Goal: Task Accomplishment & Management: Complete application form

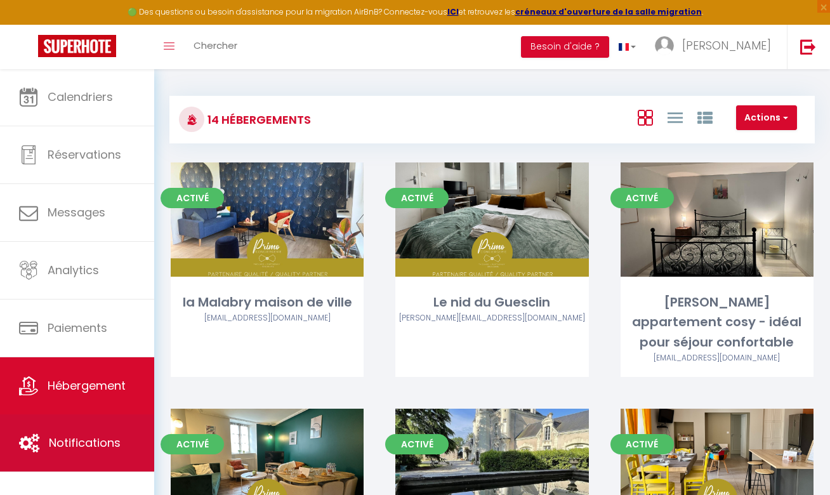
click at [91, 459] on link "Notifications" at bounding box center [77, 442] width 154 height 57
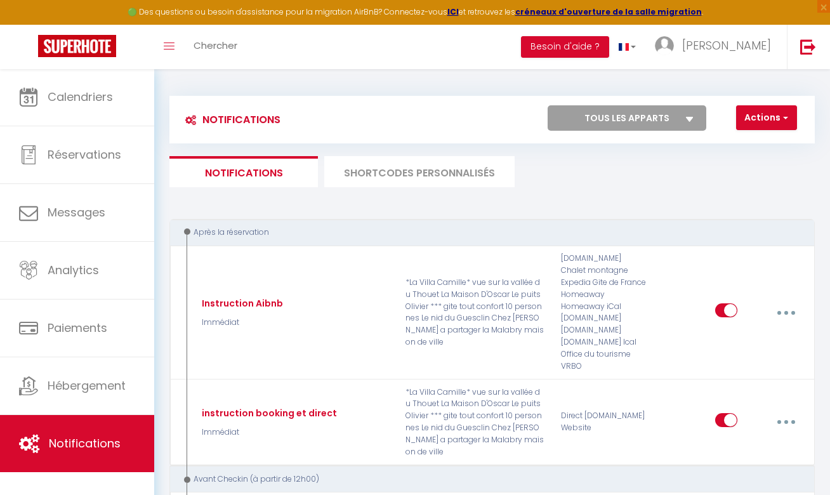
click at [457, 172] on li "SHORTCODES PERSONNALISÉS" at bounding box center [419, 171] width 190 height 31
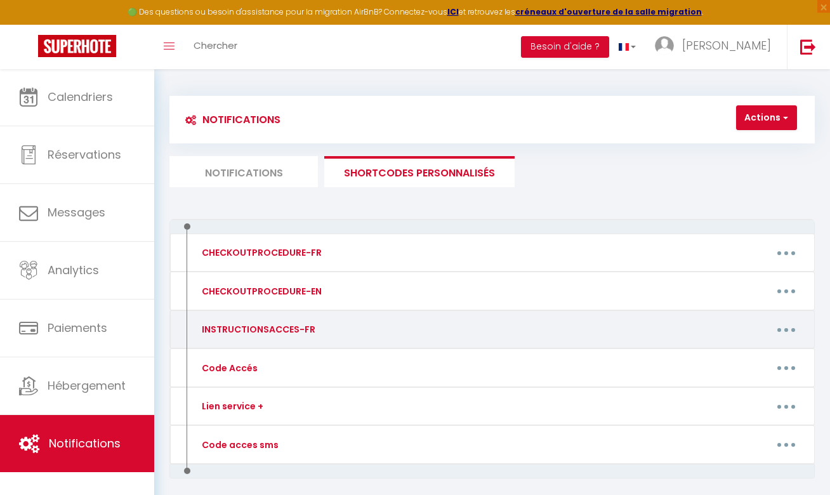
click at [785, 329] on icon "button" at bounding box center [786, 330] width 4 height 4
click at [751, 364] on link "Editer" at bounding box center [753, 361] width 94 height 22
type input "INSTRUCTIONSACCES-FR"
type textarea "La vidéo n'est pour le moment pas encore disponible mais nous nous tenons à vot…"
type textarea "[URL][DOMAIN_NAME]"
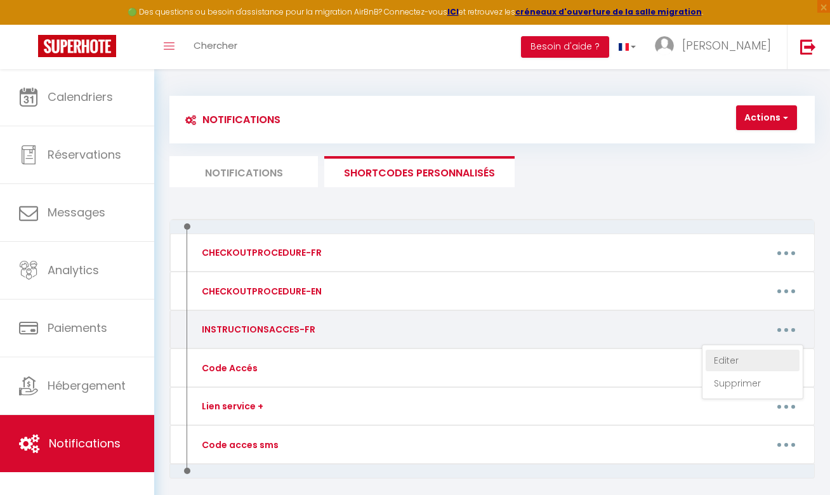
type textarea "[URL][DOMAIN_NAME]"
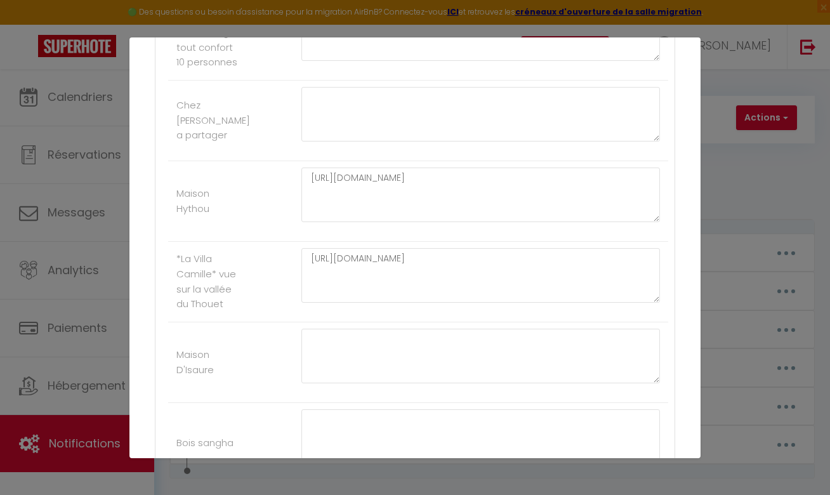
scroll to position [729, 0]
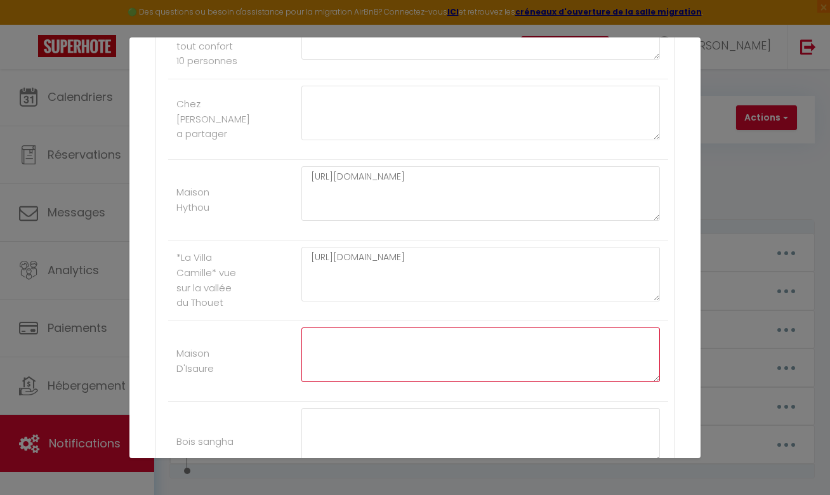
click at [468, 355] on textarea at bounding box center [480, 354] width 359 height 55
click at [346, 330] on textarea at bounding box center [480, 354] width 359 height 55
click at [367, 355] on textarea at bounding box center [480, 354] width 359 height 55
click at [362, 362] on textarea at bounding box center [480, 354] width 359 height 55
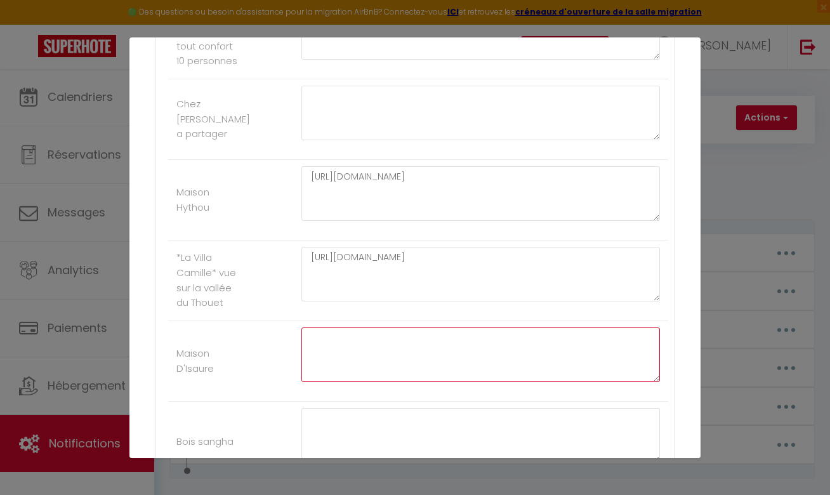
paste textarea "[URL][DOMAIN_NAME]"
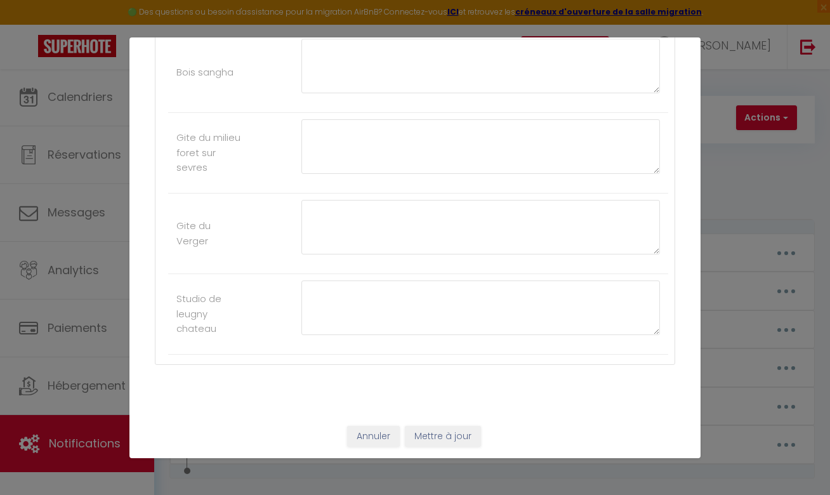
scroll to position [1098, 0]
type textarea "[URL][DOMAIN_NAME]"
click at [444, 435] on button "Mettre à jour" at bounding box center [443, 437] width 76 height 22
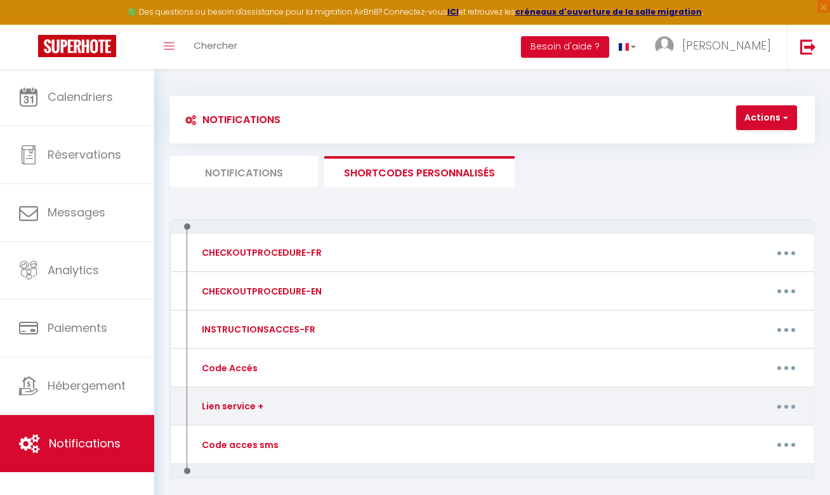
click at [780, 405] on button "button" at bounding box center [787, 406] width 34 height 24
click at [746, 428] on link "Editer" at bounding box center [753, 437] width 94 height 22
type input "Lien service +"
type textarea "service +"
type textarea "[URL][DOMAIN_NAME]"
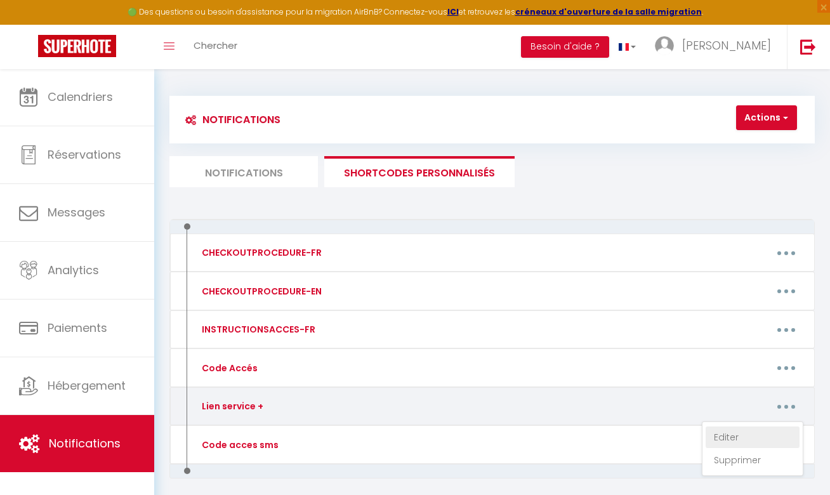
type textarea "[URL][DOMAIN_NAME]"
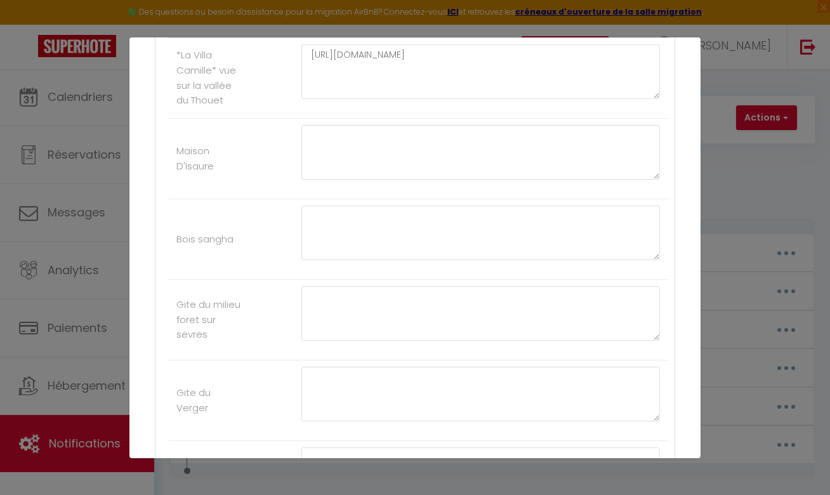
scroll to position [903, 0]
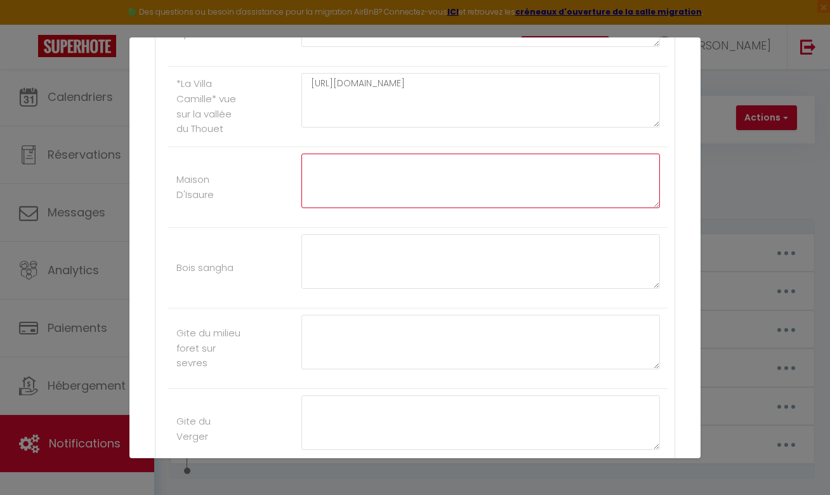
click at [456, 180] on textarea at bounding box center [480, 181] width 359 height 55
paste textarea "[URL][DOMAIN_NAME]"
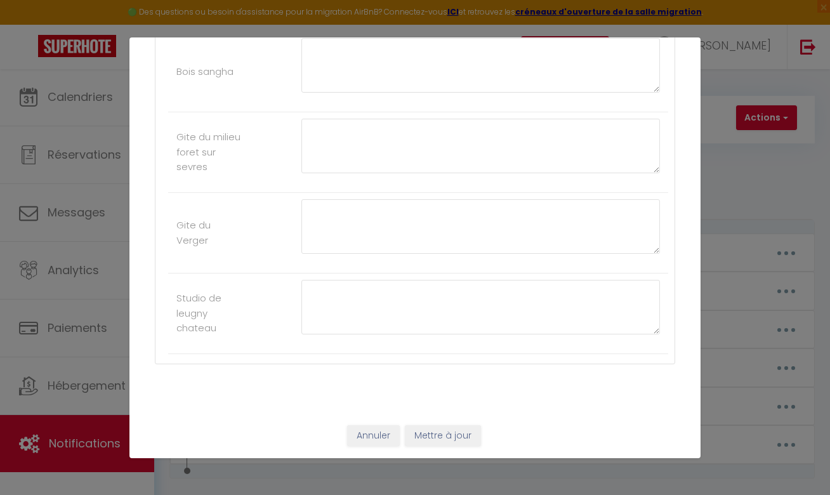
scroll to position [1098, 0]
type textarea "[URL][DOMAIN_NAME]"
click at [436, 430] on button "Mettre à jour" at bounding box center [443, 437] width 76 height 22
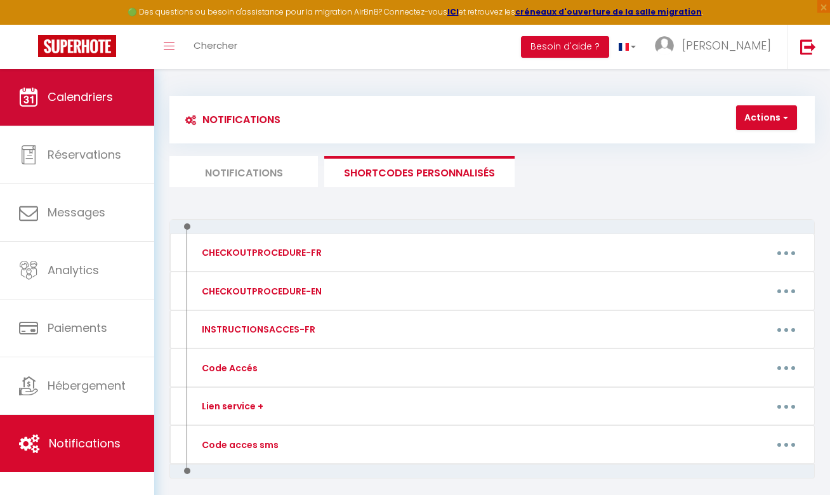
click at [89, 105] on span "Calendriers" at bounding box center [80, 97] width 65 height 16
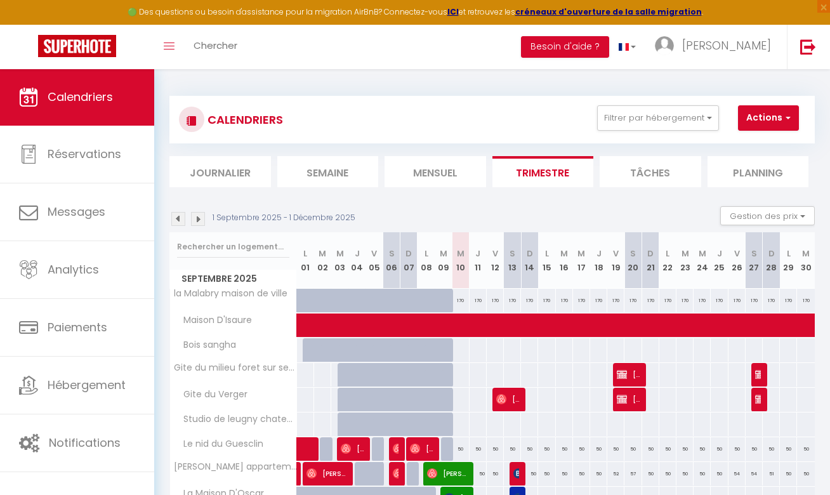
click at [768, 115] on button "Actions" at bounding box center [768, 117] width 61 height 25
click at [756, 145] on link "Nouvelle réservation" at bounding box center [773, 147] width 110 height 19
select select
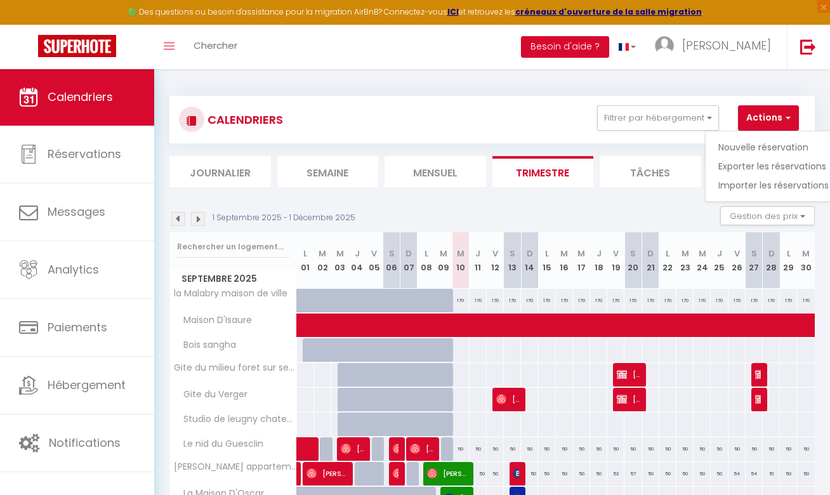
select select
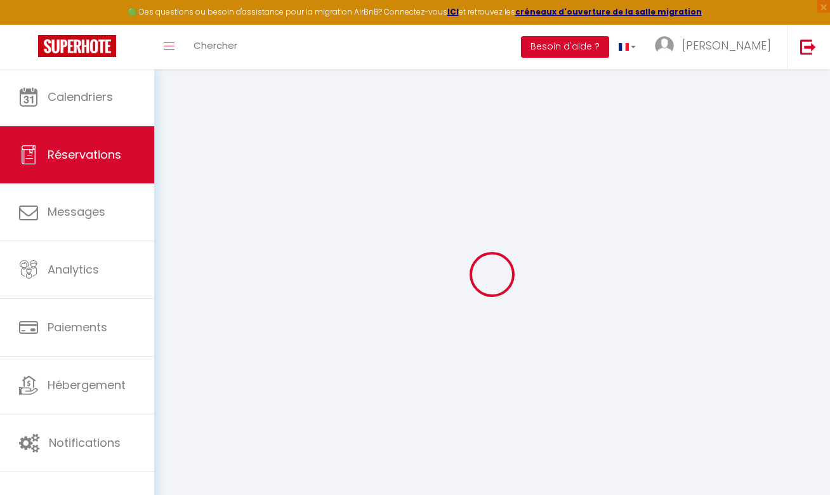
select select
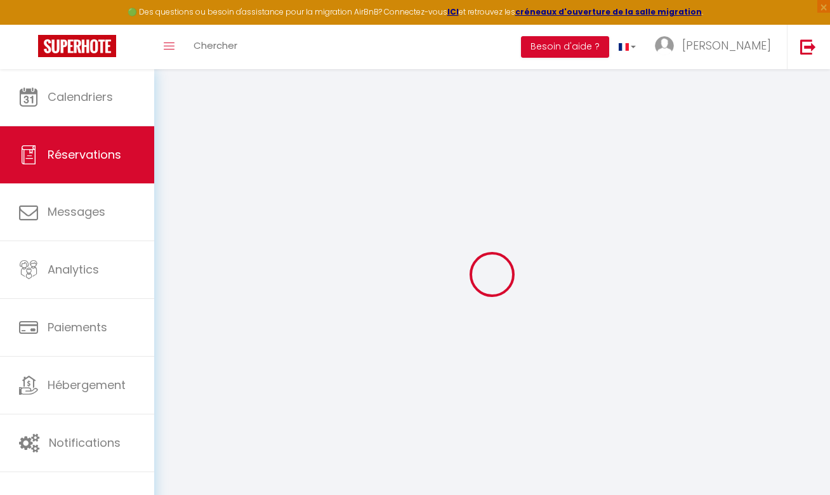
select select
checkbox input "false"
select select
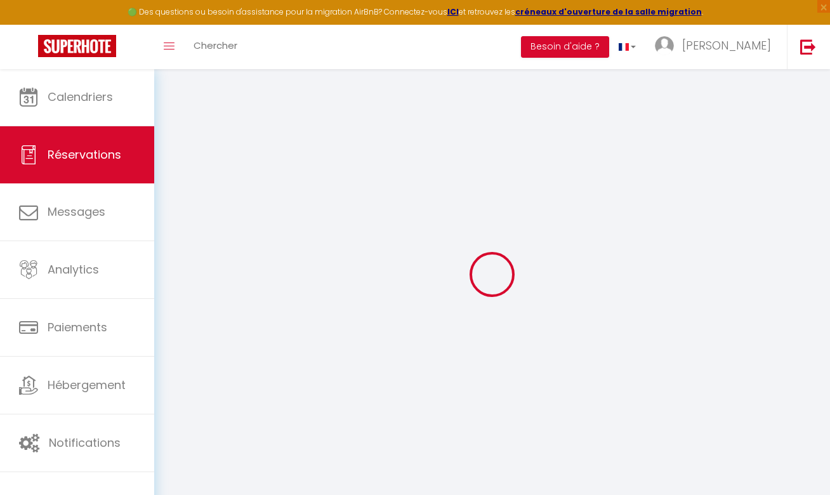
select select
checkbox input "false"
select select
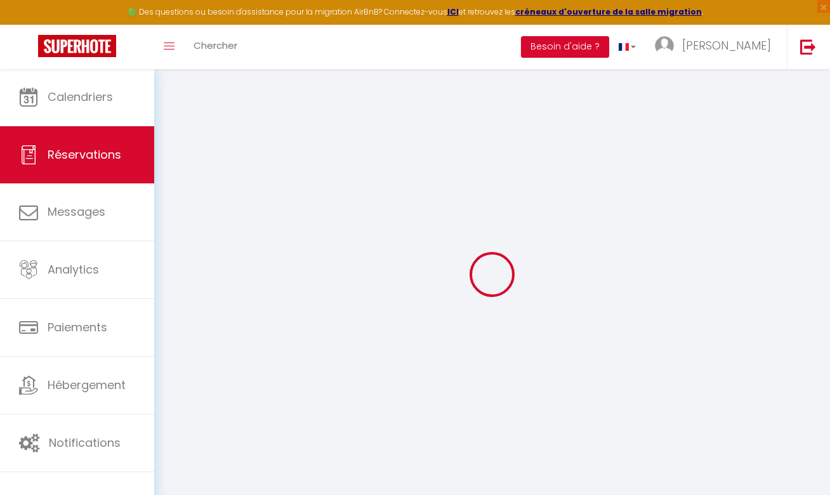
select select
checkbox input "false"
select select
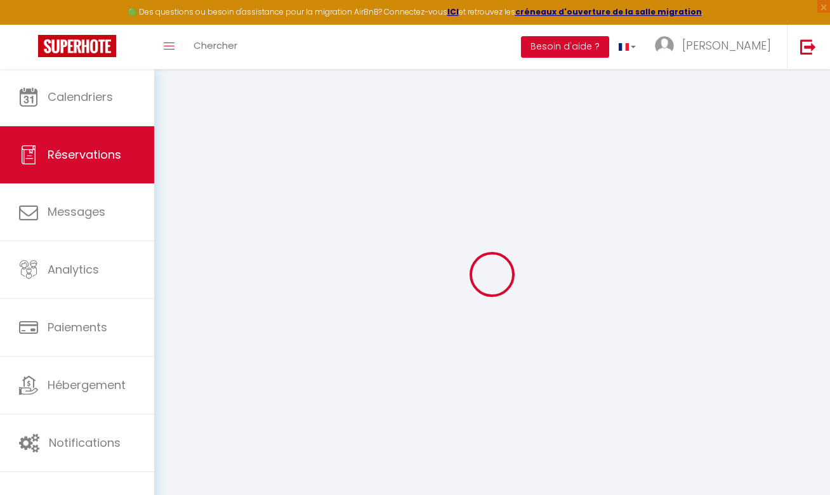
select select
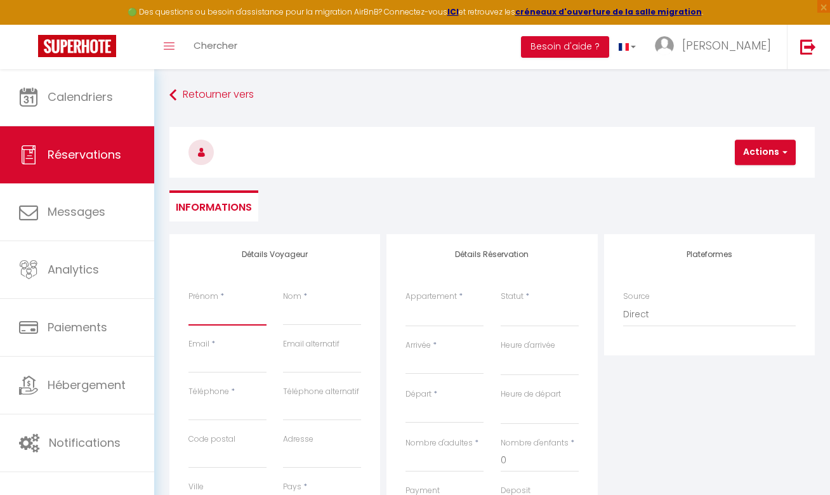
type input "A"
select select
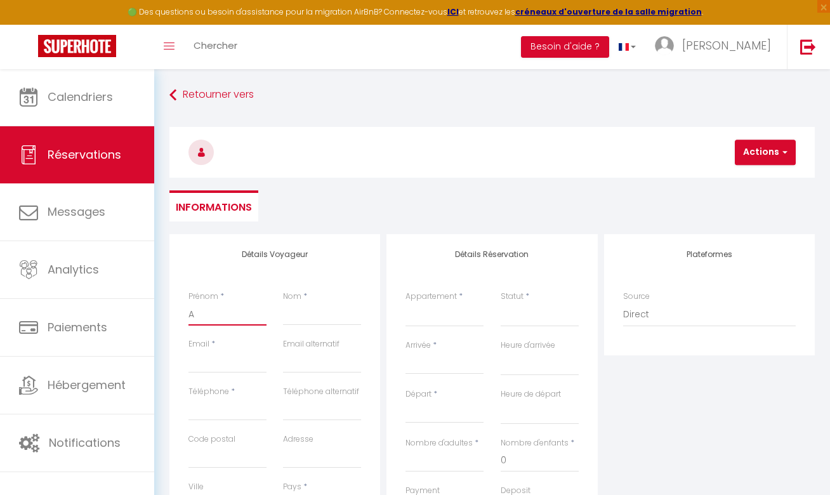
select select
checkbox input "false"
type input "Ar"
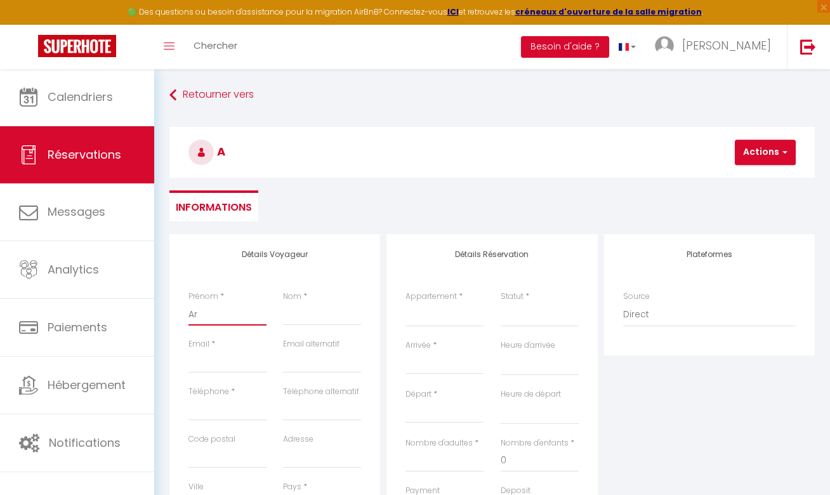
select select
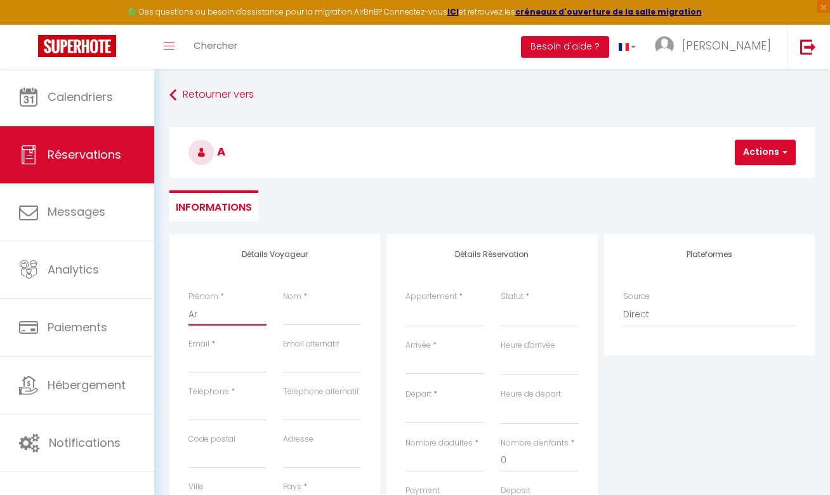
select select
checkbox input "false"
type input "Arn"
select select
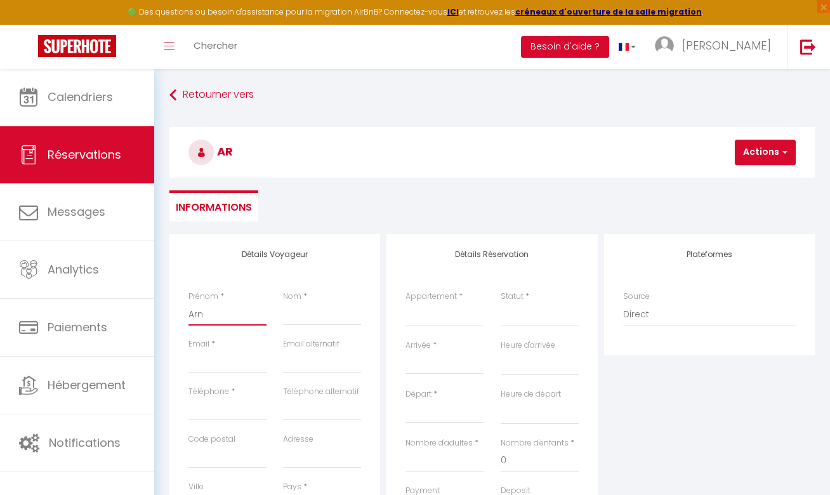
select select
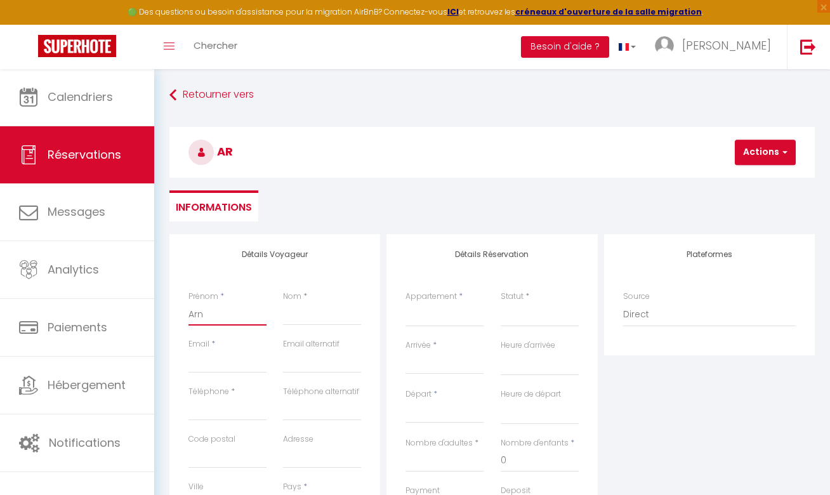
select select
checkbox input "false"
type input "Arna"
select select
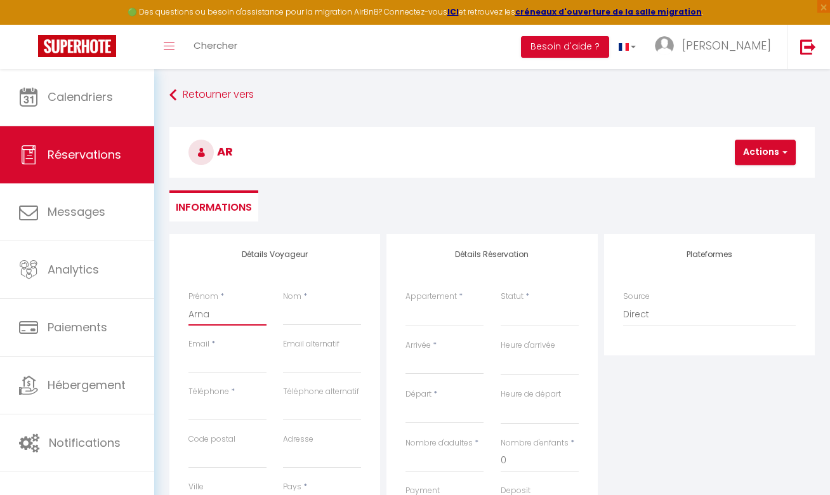
select select
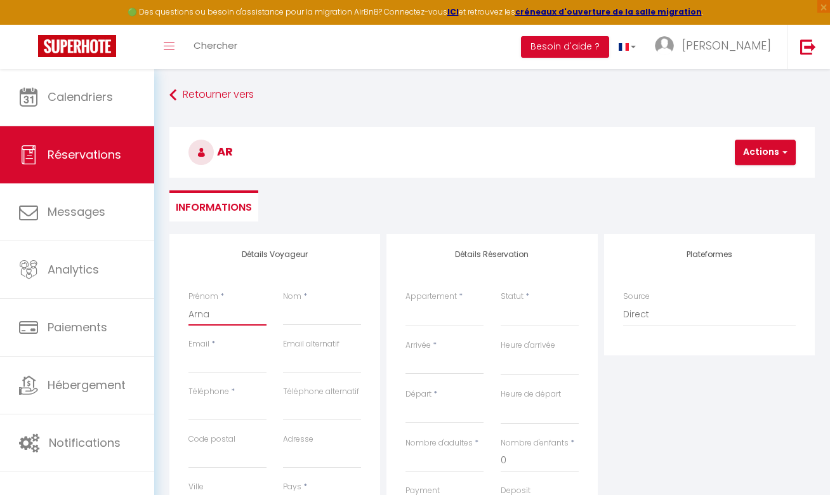
checkbox input "false"
type input "Arnau"
select select
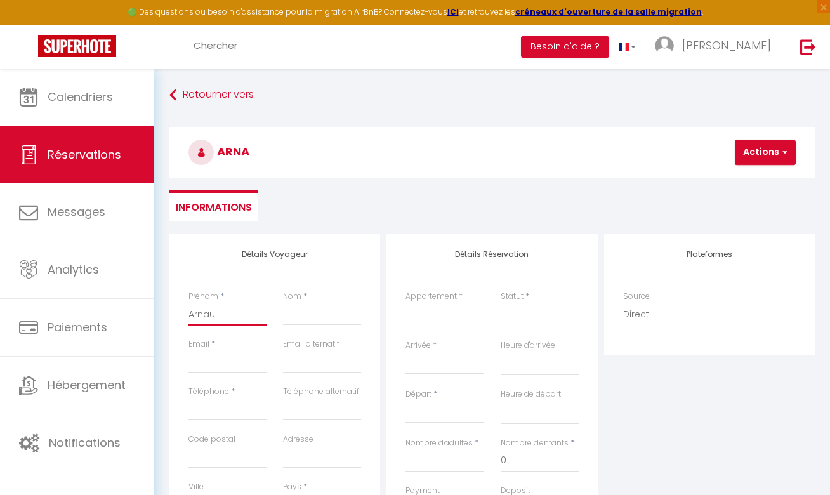
select select
checkbox input "false"
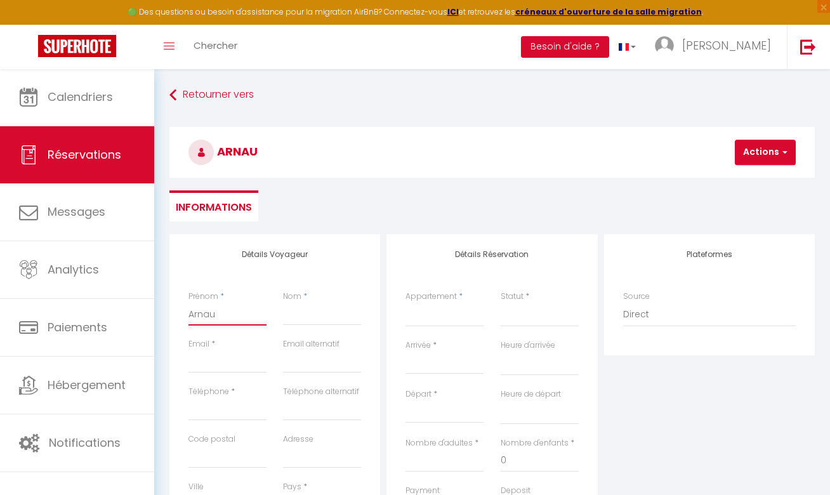
type input "Arnaul"
select select
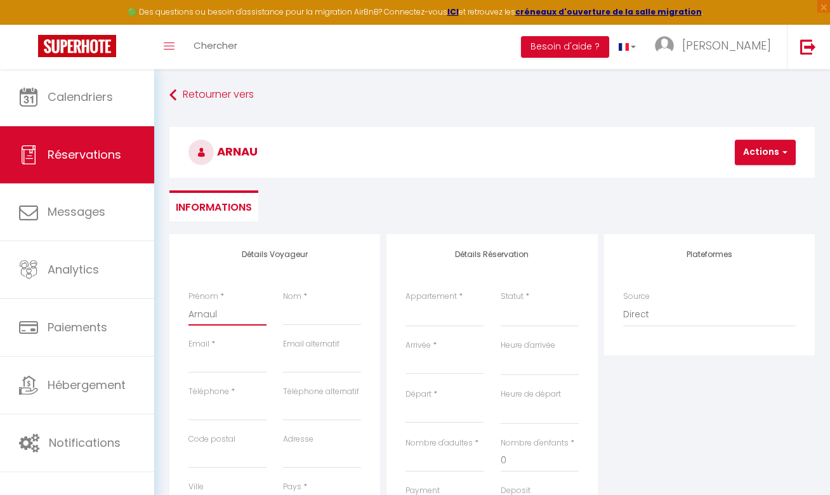
select select
checkbox input "false"
type input "Arnault"
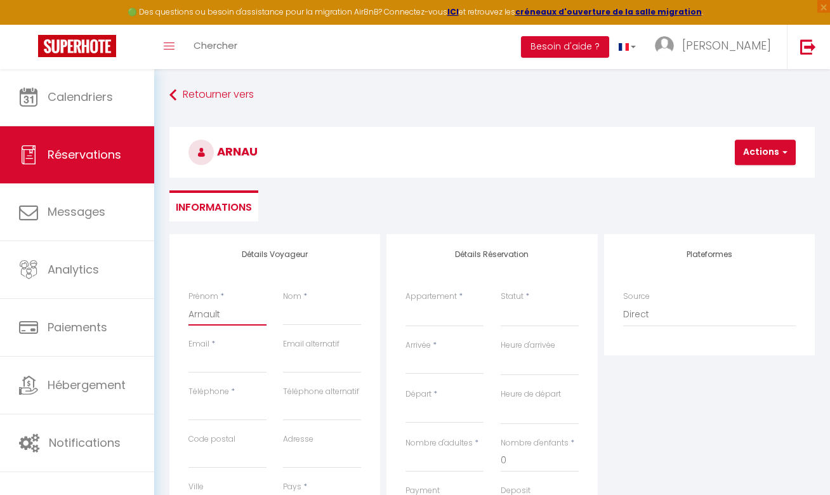
select select
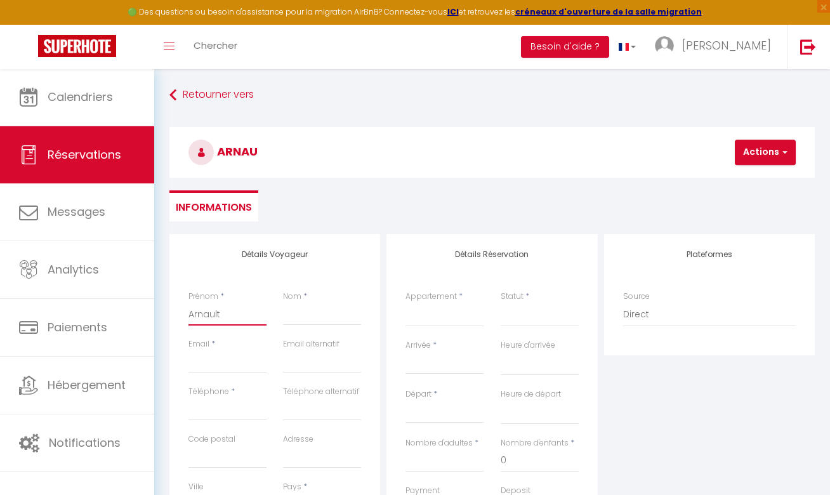
select select
checkbox input "false"
type input "Arnault"
type input "S"
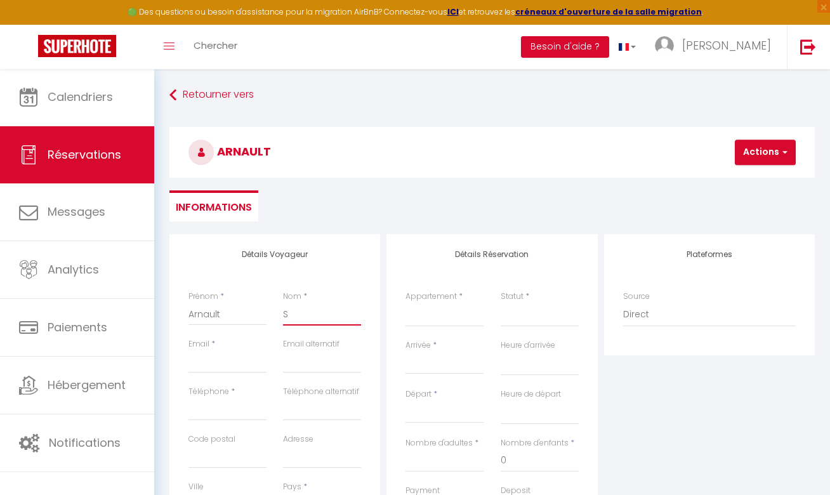
select select
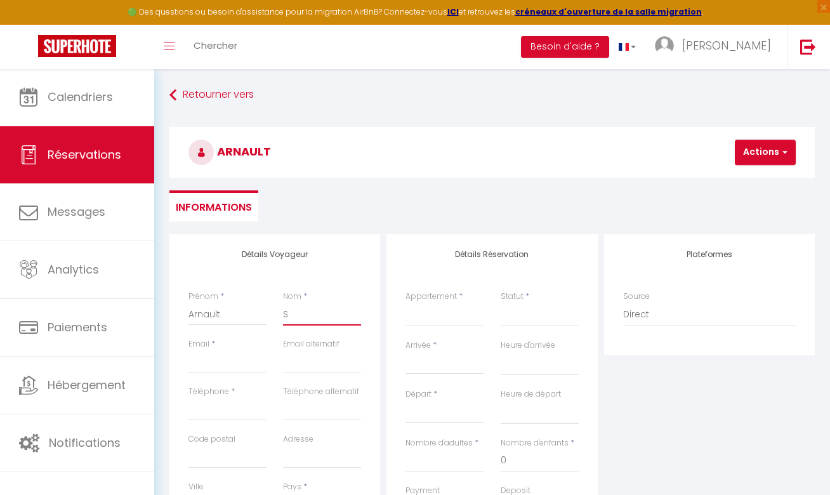
select select
checkbox input "false"
type input "Si"
select select
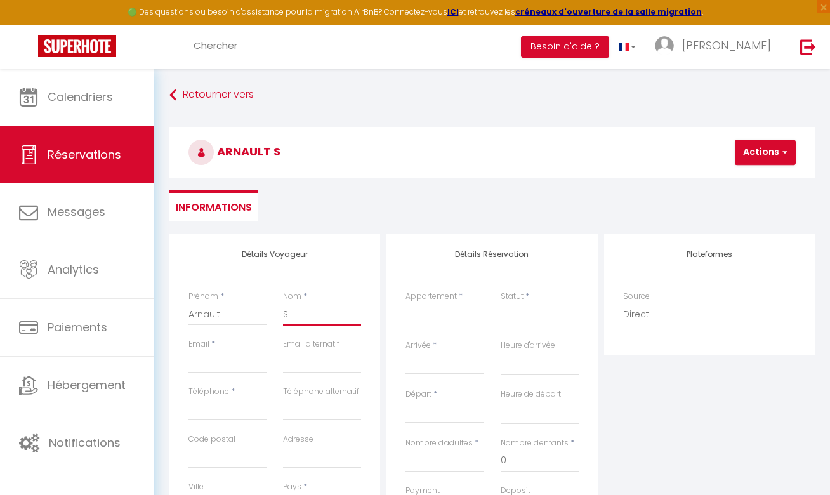
select select
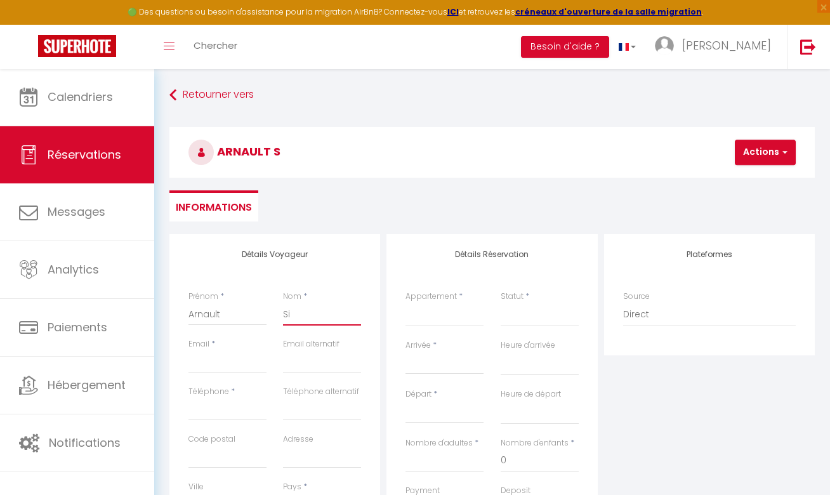
select select
checkbox input "false"
type input "S"
select select
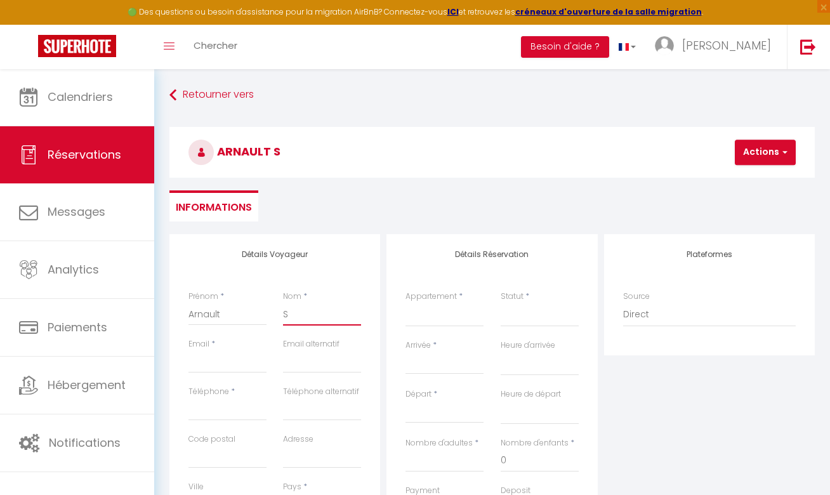
select select
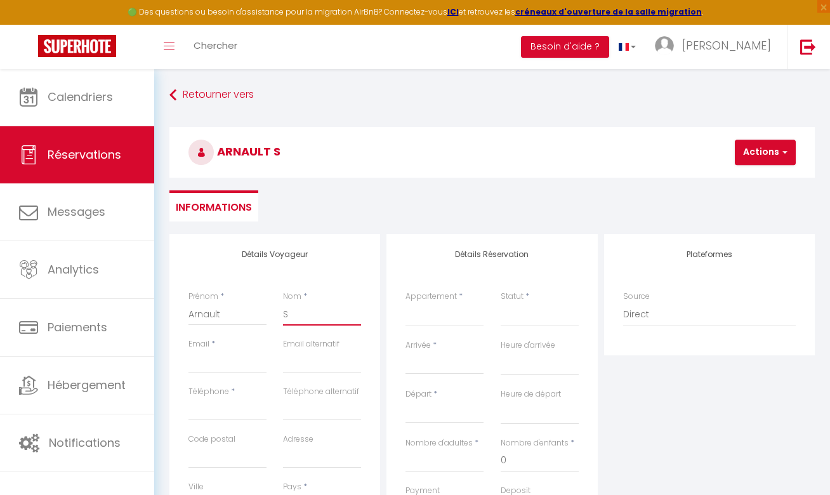
checkbox input "false"
type input "So"
select select
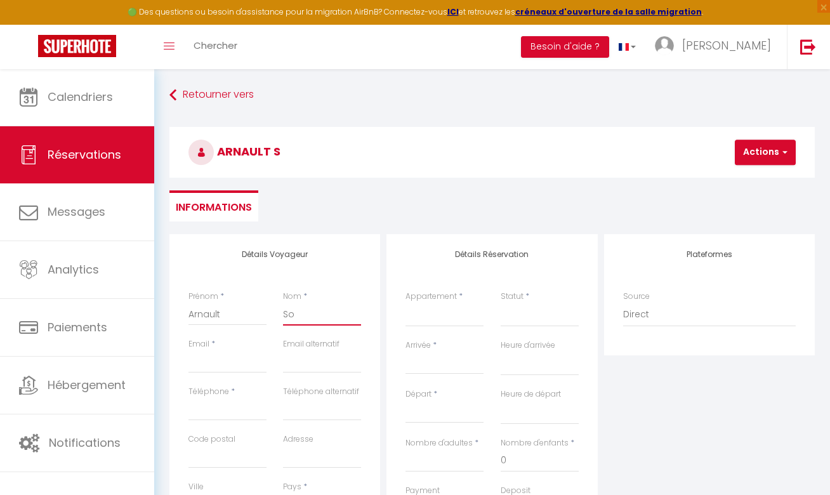
select select
checkbox input "false"
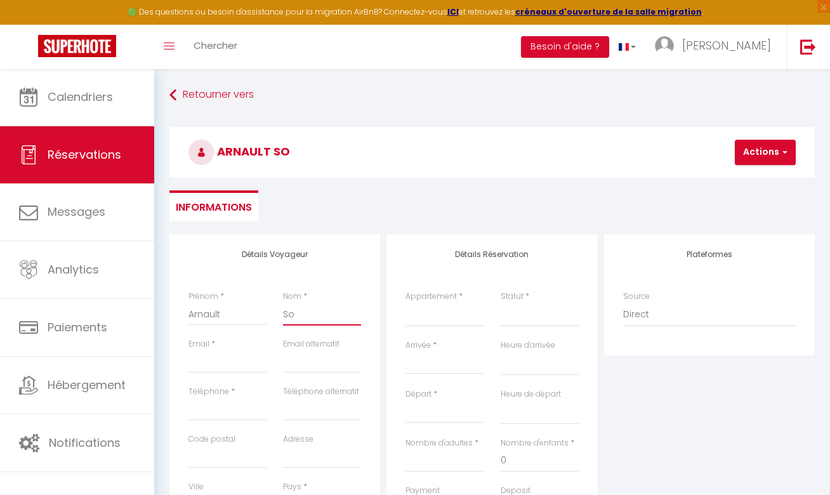
type input "Sou"
select select
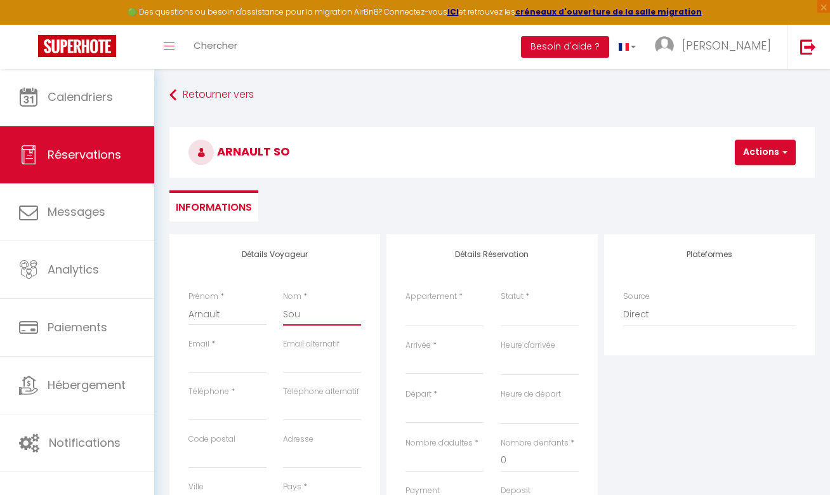
select select
checkbox input "false"
type input "Soud"
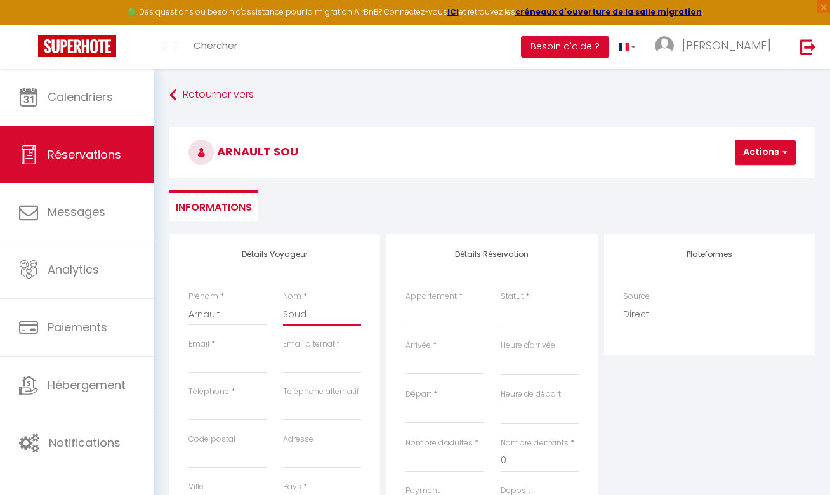
select select
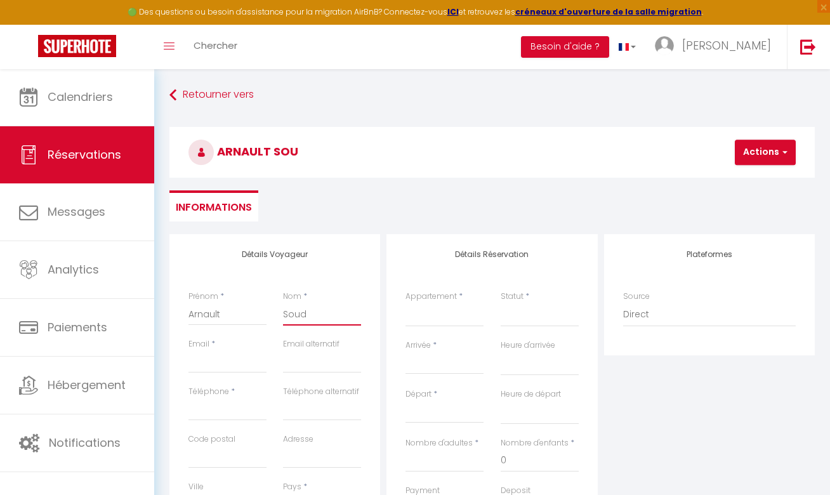
select select
checkbox input "false"
type input "Souda"
select select
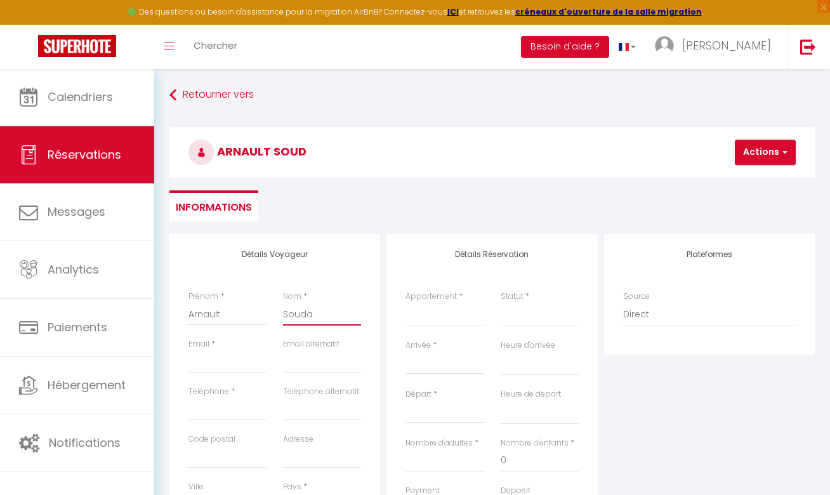
select select
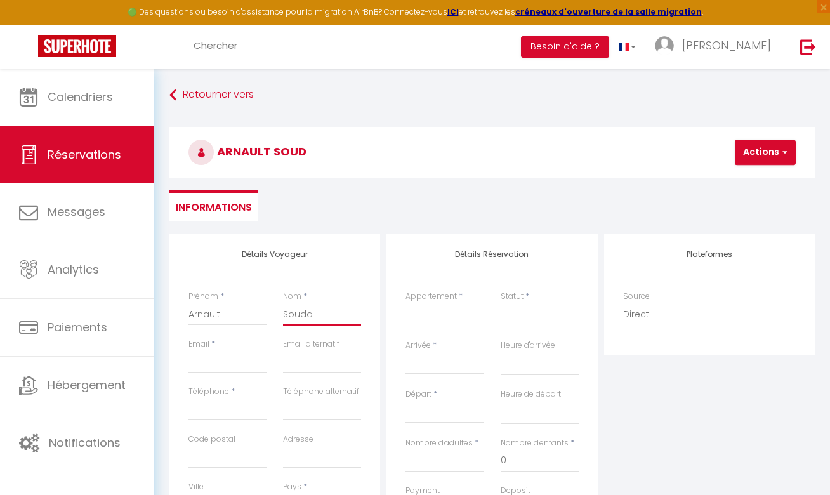
select select
checkbox input "false"
type input "Soudar"
select select
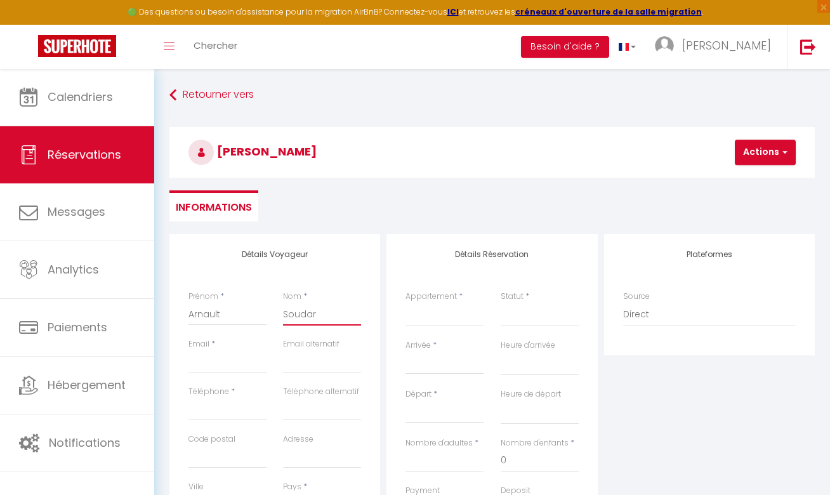
select select
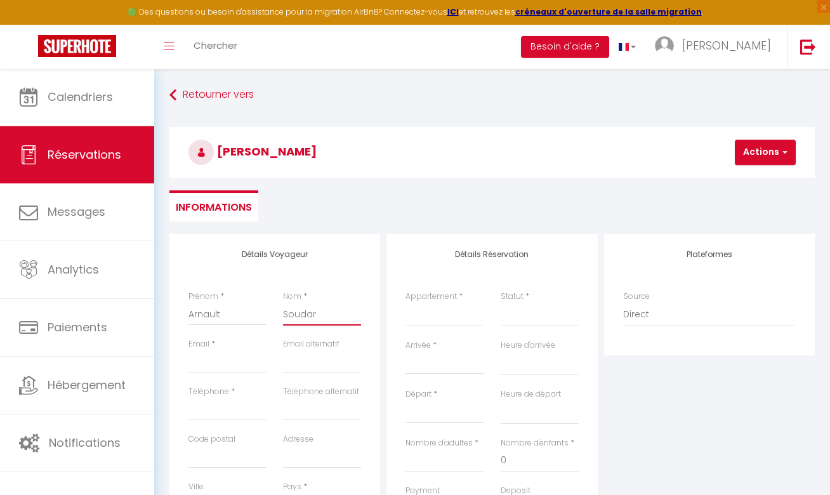
checkbox input "false"
type input "Soudart"
select select
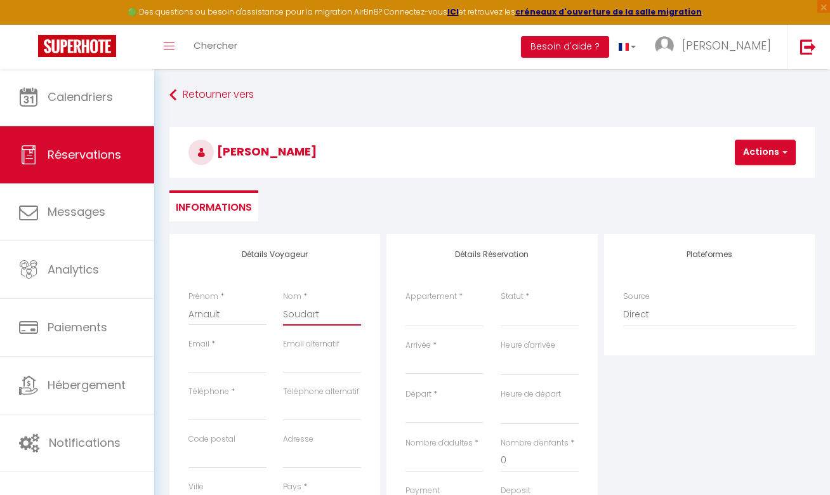
select select
checkbox input "false"
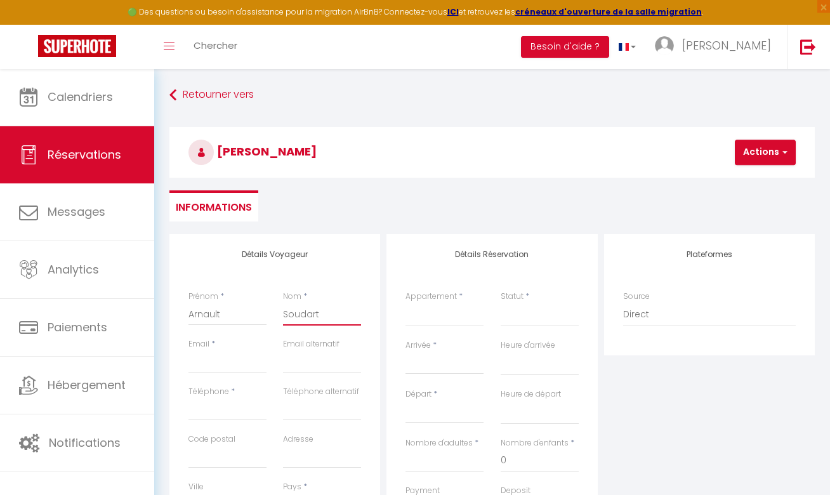
type input "Soudart"
type input "f"
select select
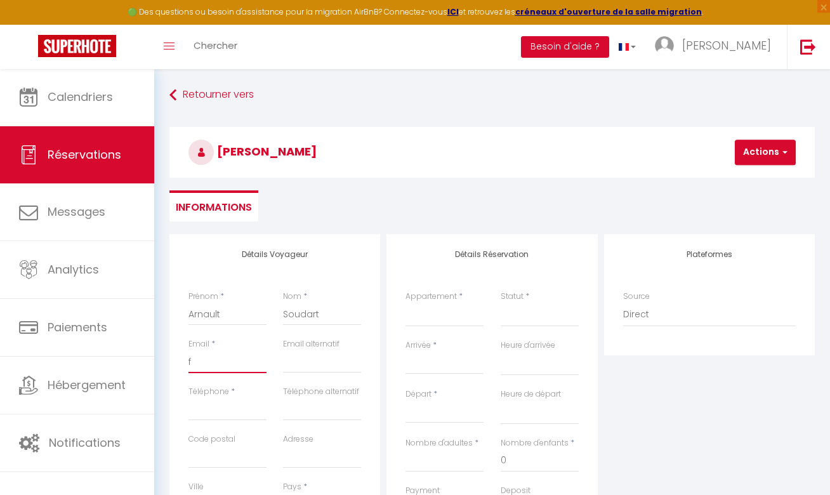
select select
checkbox input "false"
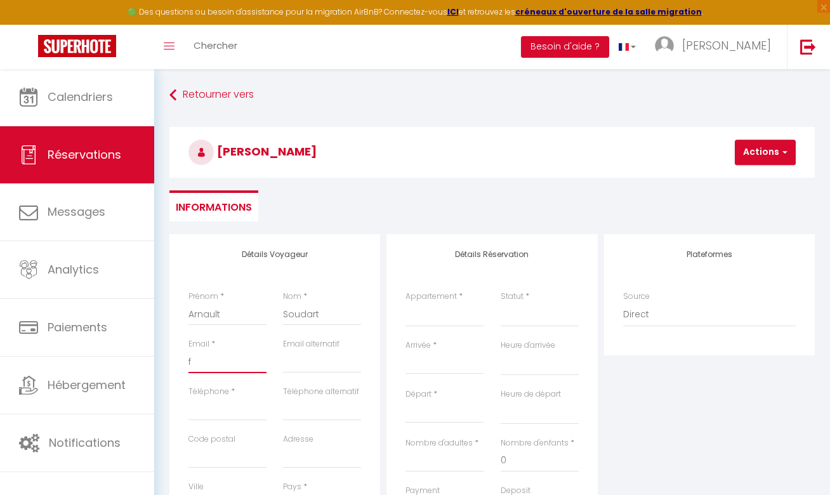
type input "fe"
select select
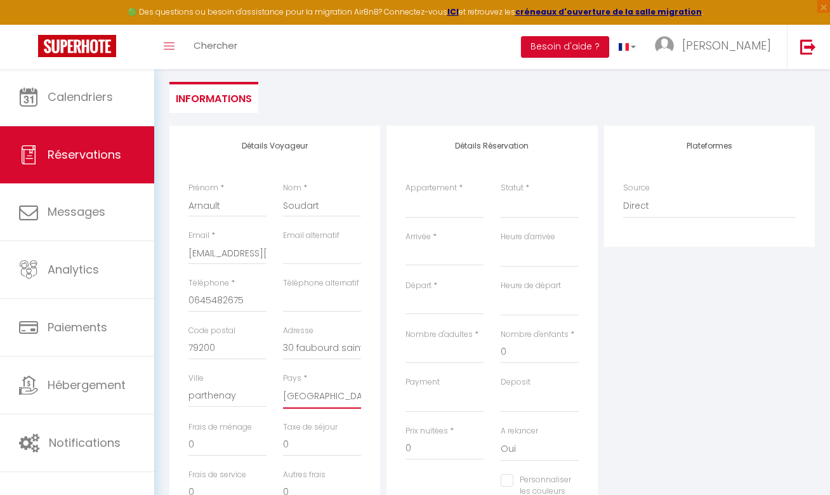
scroll to position [122, 0]
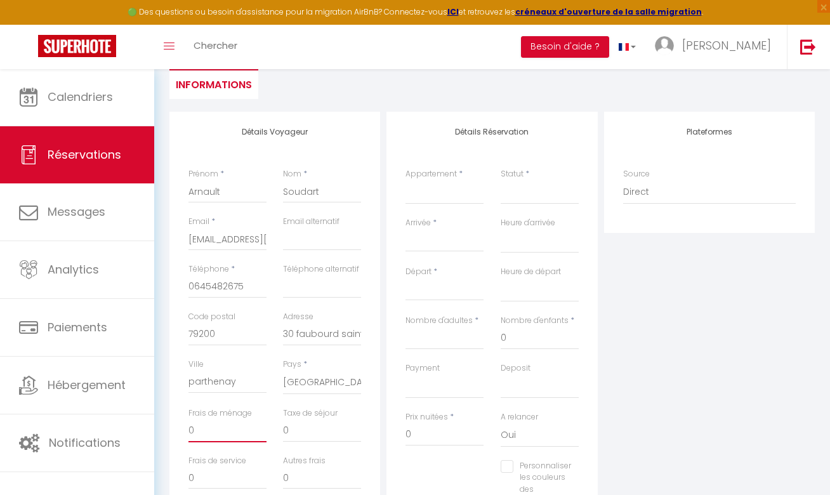
click at [240, 435] on input "0" at bounding box center [227, 430] width 78 height 23
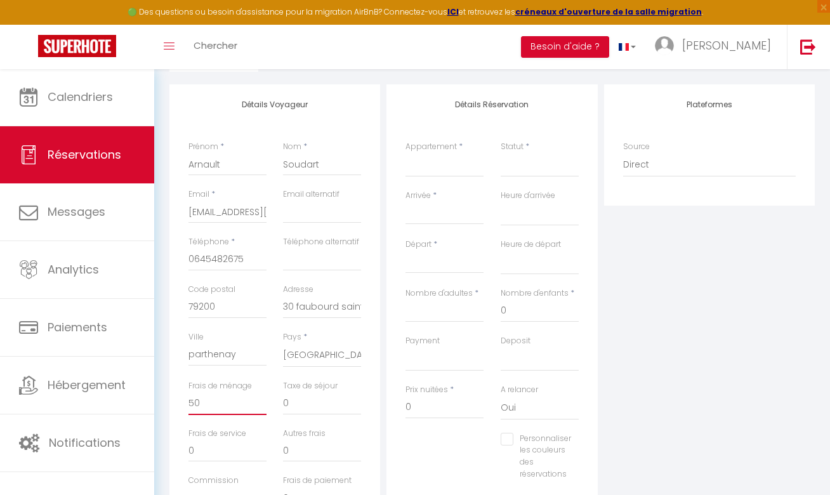
scroll to position [167, 0]
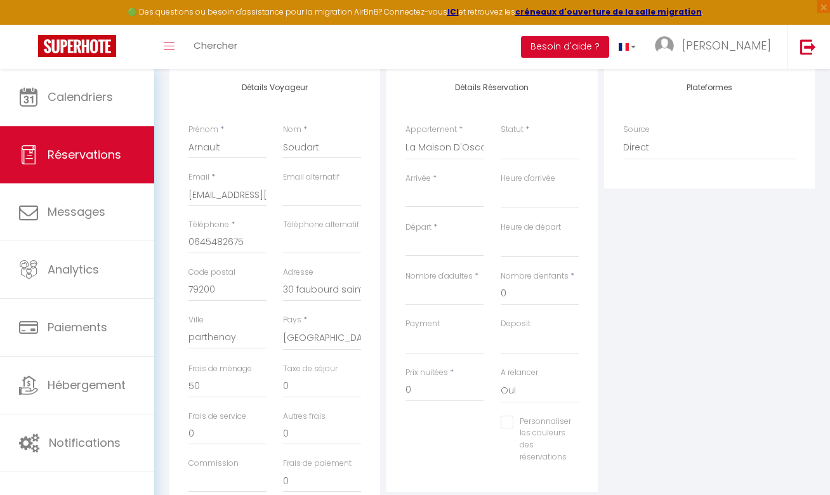
click at [451, 194] on input "Arrivée" at bounding box center [444, 197] width 78 height 16
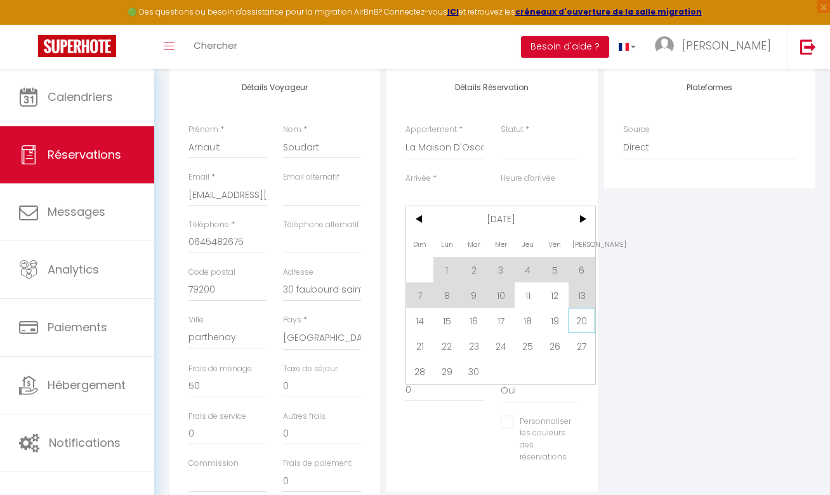
click at [573, 317] on span "20" at bounding box center [582, 320] width 27 height 25
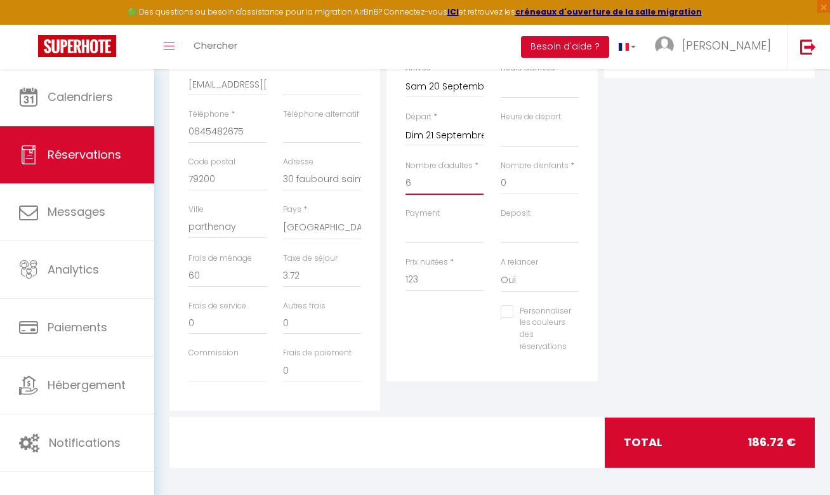
scroll to position [277, 0]
click at [195, 275] on input "60" at bounding box center [227, 276] width 78 height 23
click at [451, 329] on div "Personnaliser les couleurs des réservations #D7092E" at bounding box center [492, 336] width 190 height 60
click at [502, 242] on div "Deposit OK KO" at bounding box center [539, 232] width 95 height 49
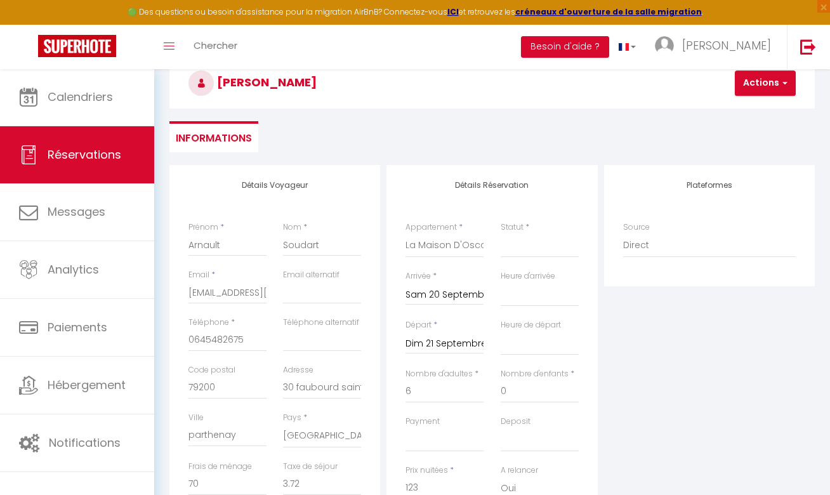
scroll to position [68, 0]
click at [755, 95] on button "Actions" at bounding box center [765, 84] width 61 height 25
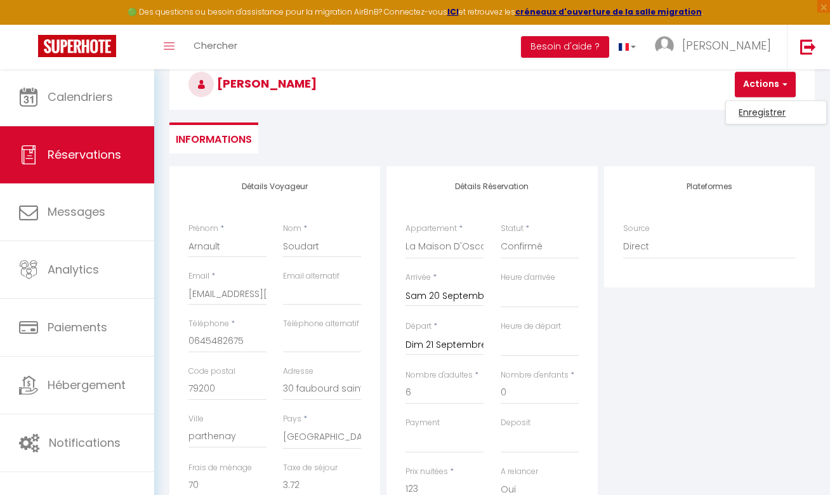
click at [756, 115] on link "Enregistrer" at bounding box center [776, 112] width 100 height 16
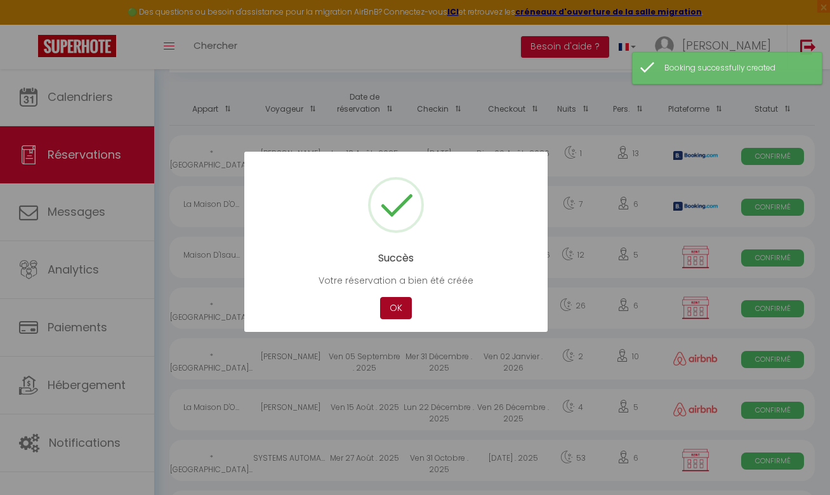
click at [397, 308] on button "OK" at bounding box center [396, 308] width 32 height 22
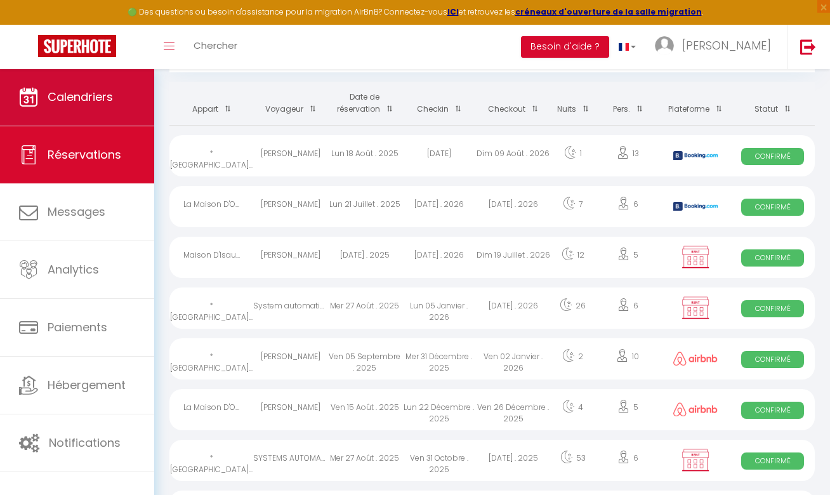
click at [120, 98] on link "Calendriers" at bounding box center [77, 97] width 154 height 57
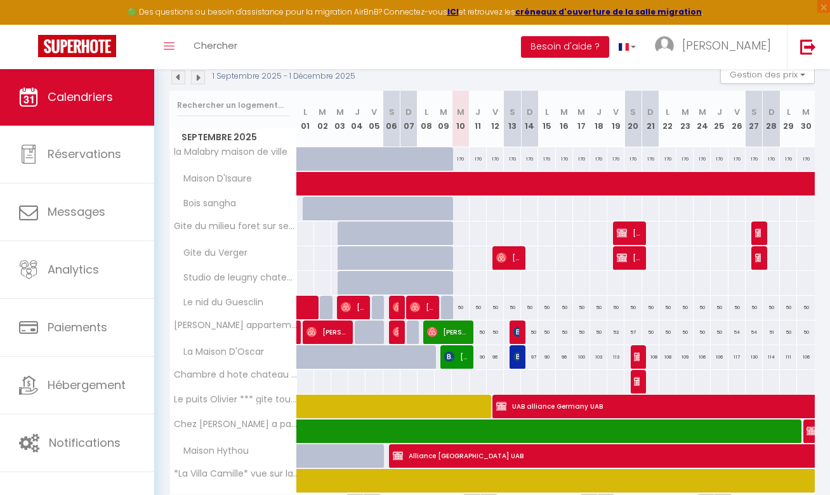
scroll to position [154, 0]
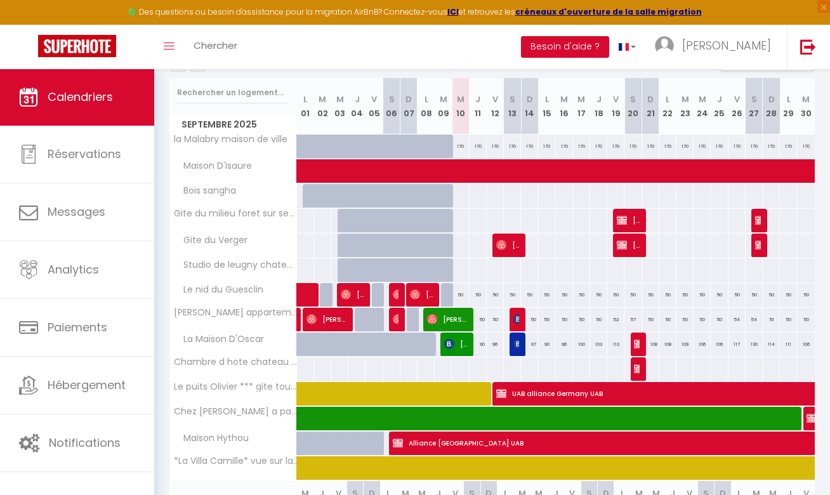
click at [638, 346] on img at bounding box center [639, 344] width 10 height 10
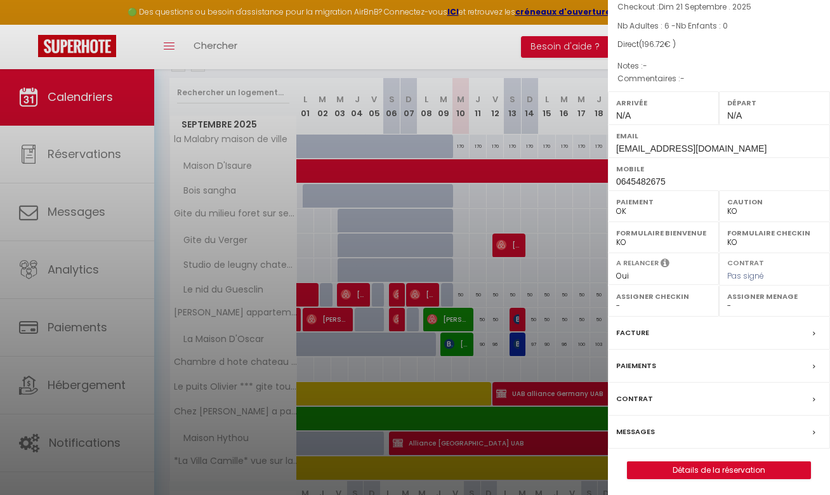
scroll to position [93, 0]
click at [694, 392] on div "Contrat" at bounding box center [719, 399] width 222 height 33
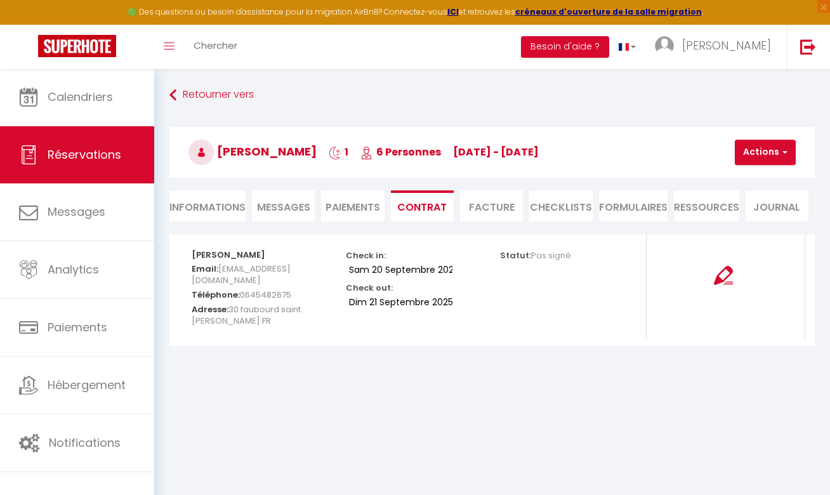
click at [768, 154] on button "Actions" at bounding box center [765, 152] width 61 height 25
click at [777, 194] on link "Envoyer le contrat" at bounding box center [779, 196] width 107 height 16
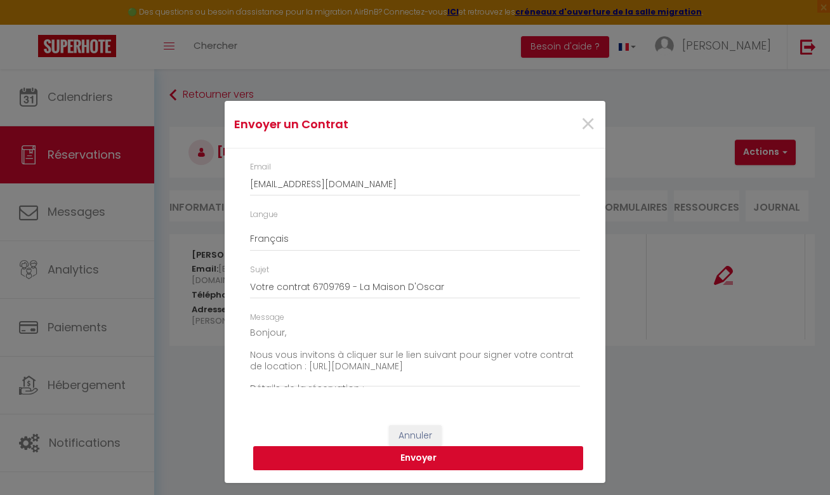
click at [473, 450] on button "Envoyer" at bounding box center [418, 458] width 330 height 24
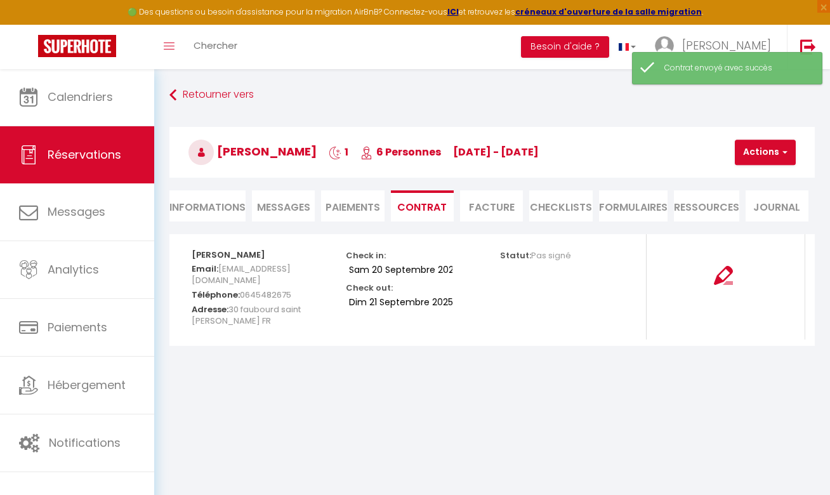
click at [496, 210] on li "Facture" at bounding box center [491, 205] width 63 height 31
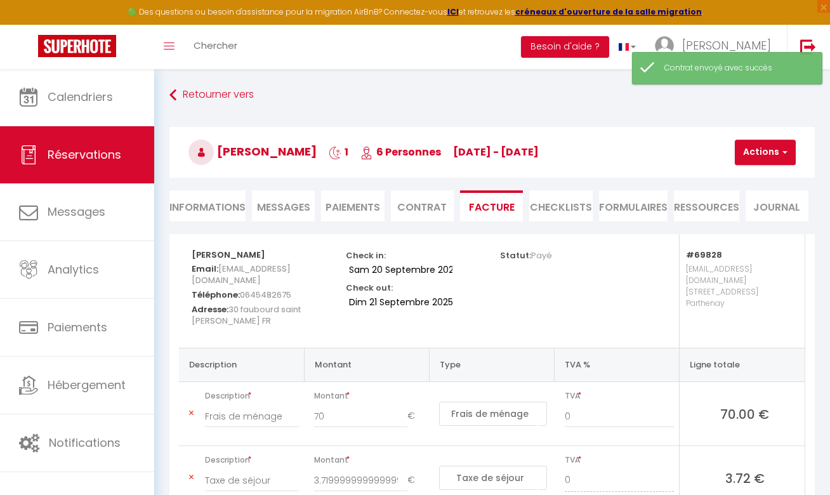
click at [752, 161] on button "Actions" at bounding box center [765, 152] width 61 height 25
click at [763, 209] on link "Envoyer la facture" at bounding box center [779, 213] width 107 height 16
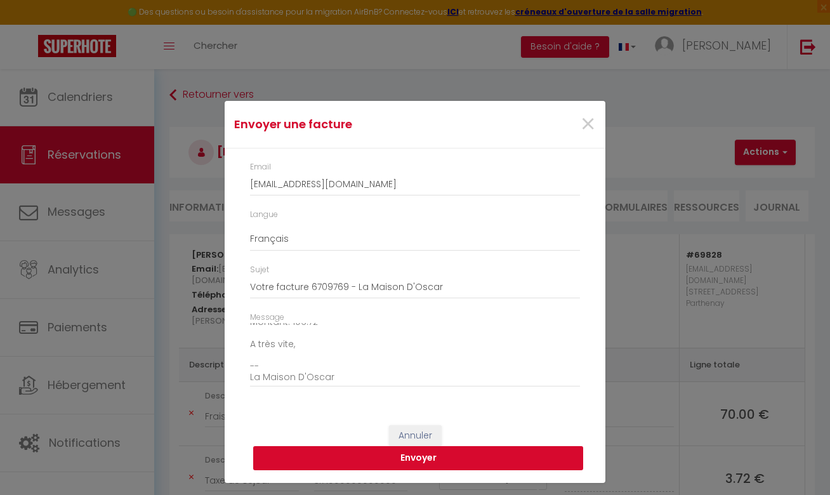
scroll to position [138, 0]
click at [451, 458] on button "Envoyer" at bounding box center [418, 458] width 330 height 24
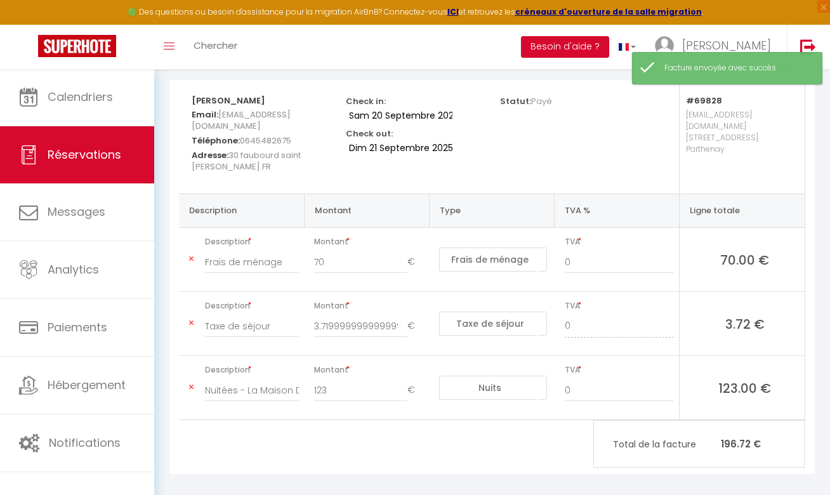
scroll to position [154, 0]
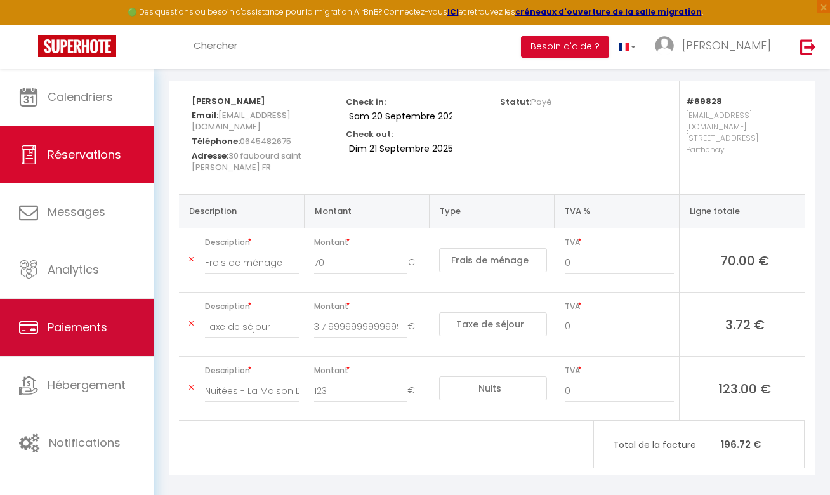
click at [92, 328] on span "Paiements" at bounding box center [78, 327] width 60 height 16
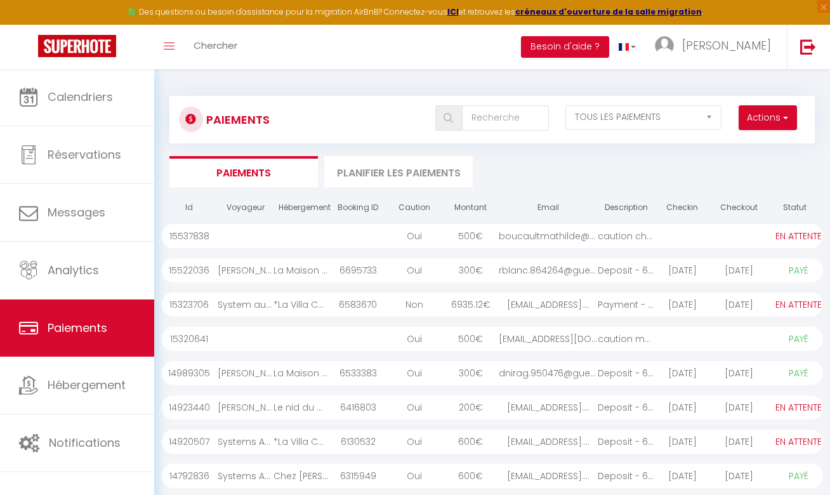
click at [772, 114] on button "Actions" at bounding box center [768, 117] width 58 height 25
click at [758, 162] on link "Créer nouveau lien caution" at bounding box center [718, 162] width 156 height 16
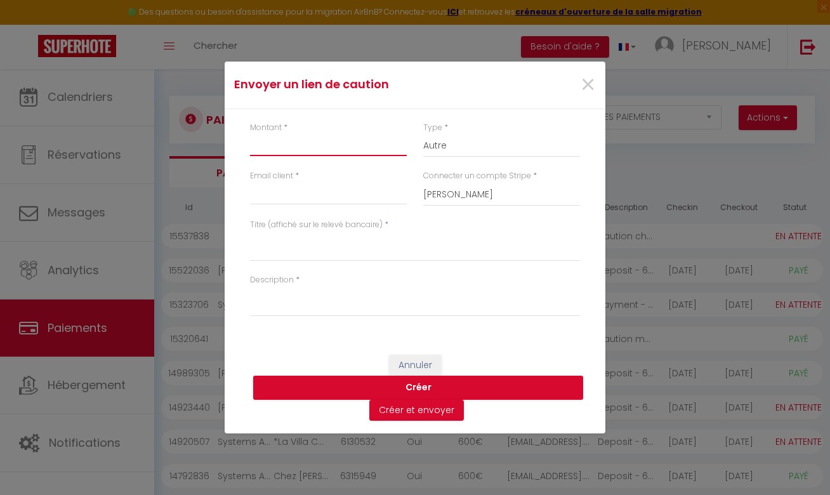
click at [363, 141] on input "Montant" at bounding box center [328, 144] width 157 height 23
click at [346, 204] on input "Email client" at bounding box center [328, 193] width 157 height 23
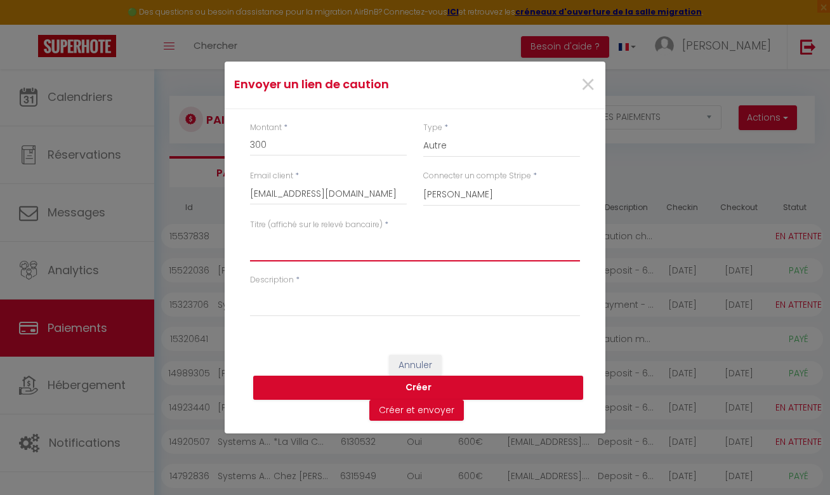
click at [326, 252] on textarea "Titre (affiché sur le relevé bancaire)" at bounding box center [415, 246] width 330 height 30
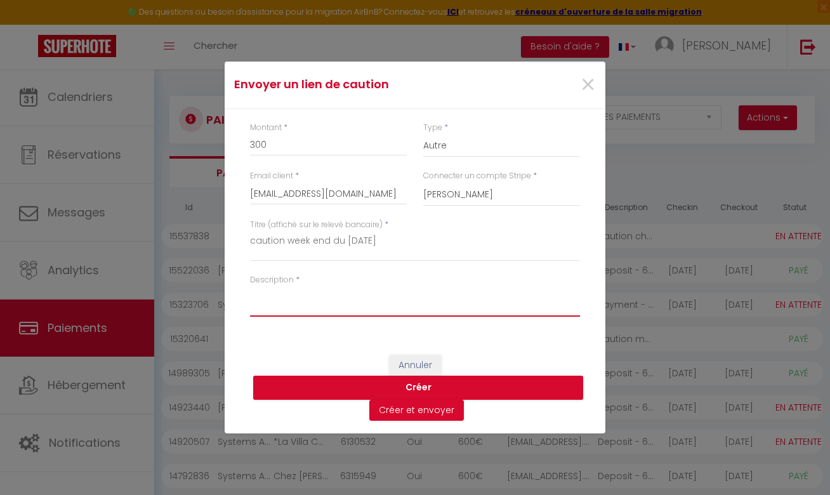
click at [323, 304] on textarea "Description" at bounding box center [415, 301] width 330 height 30
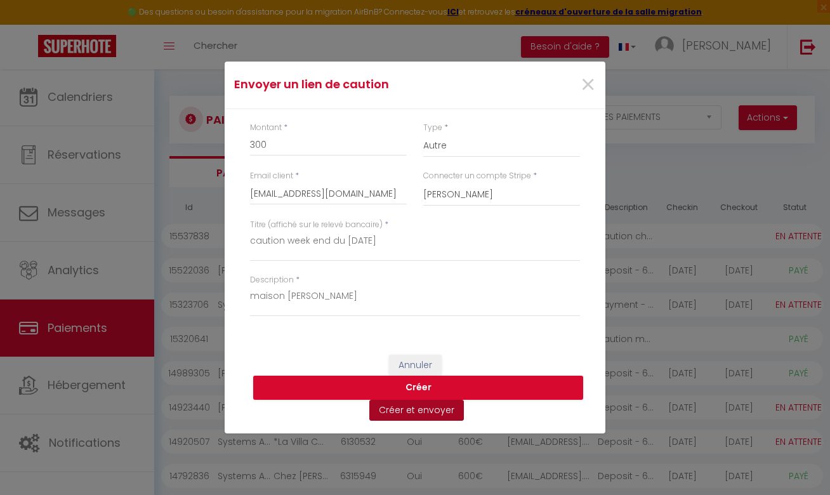
click at [420, 412] on button "Créer et envoyer" at bounding box center [416, 411] width 95 height 22
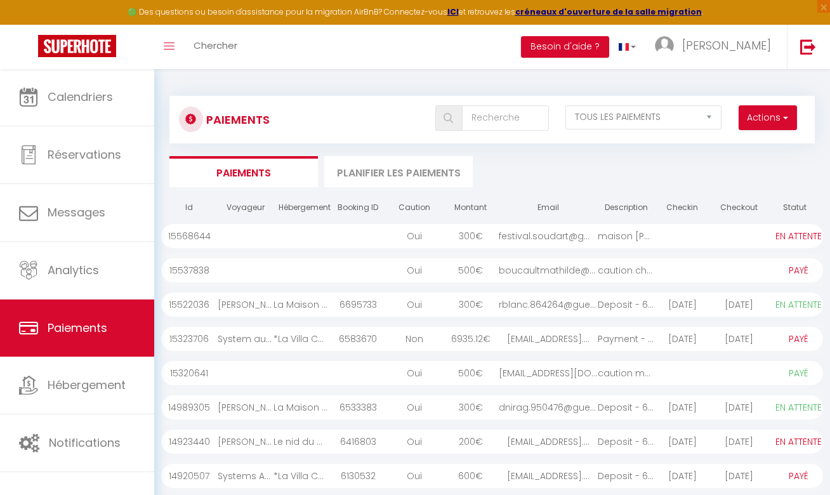
click at [747, 230] on div at bounding box center [739, 236] width 56 height 24
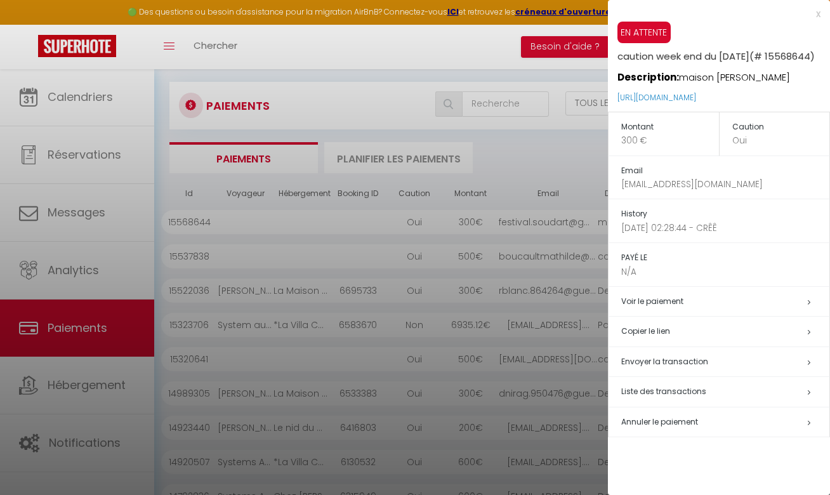
scroll to position [15, 0]
click at [672, 339] on h5 "Copier le lien" at bounding box center [725, 331] width 208 height 15
click at [315, 77] on div at bounding box center [415, 247] width 830 height 495
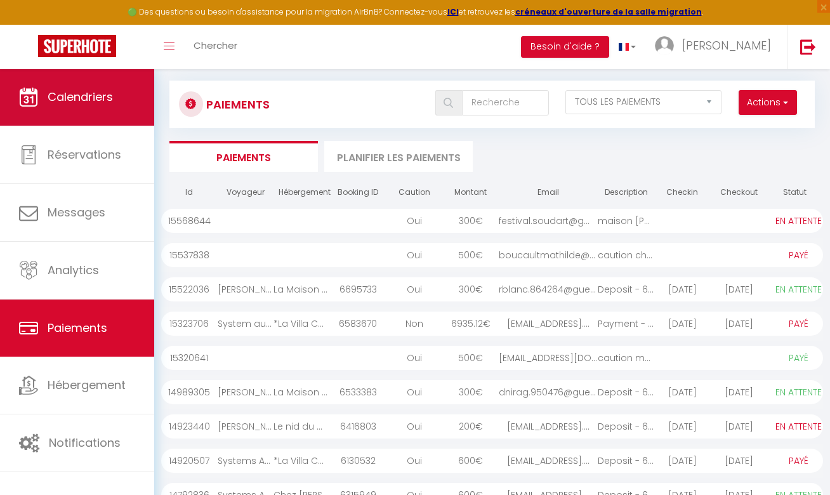
click at [69, 102] on span "Calendriers" at bounding box center [80, 97] width 65 height 16
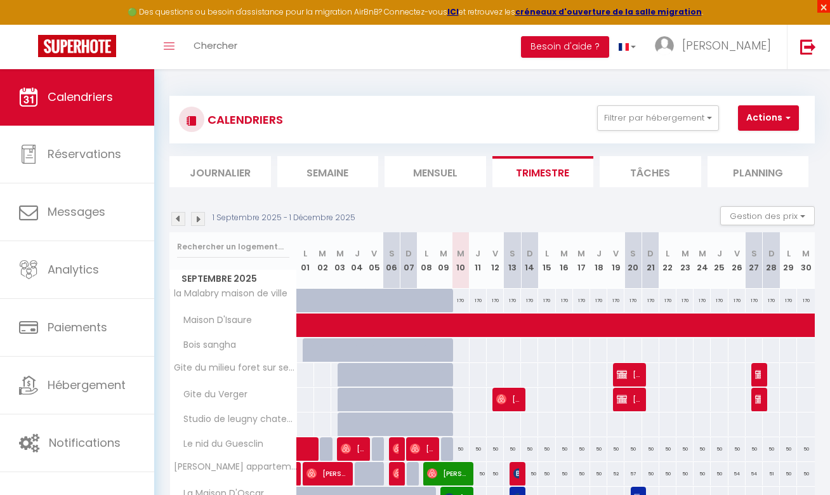
click at [822, 8] on span "×" at bounding box center [823, 6] width 13 height 13
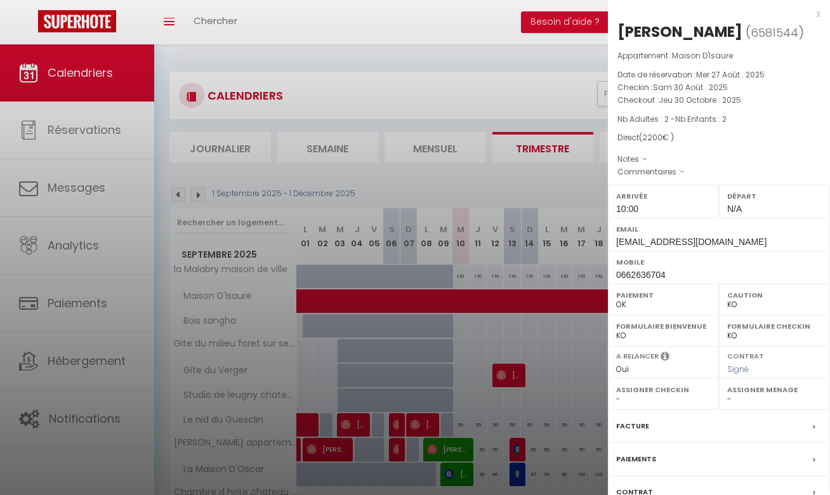
click at [386, 289] on div at bounding box center [415, 247] width 830 height 495
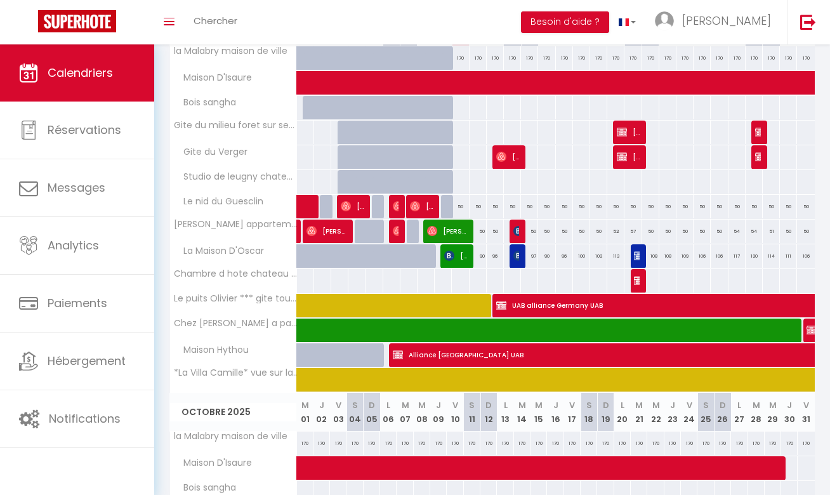
scroll to position [223, 0]
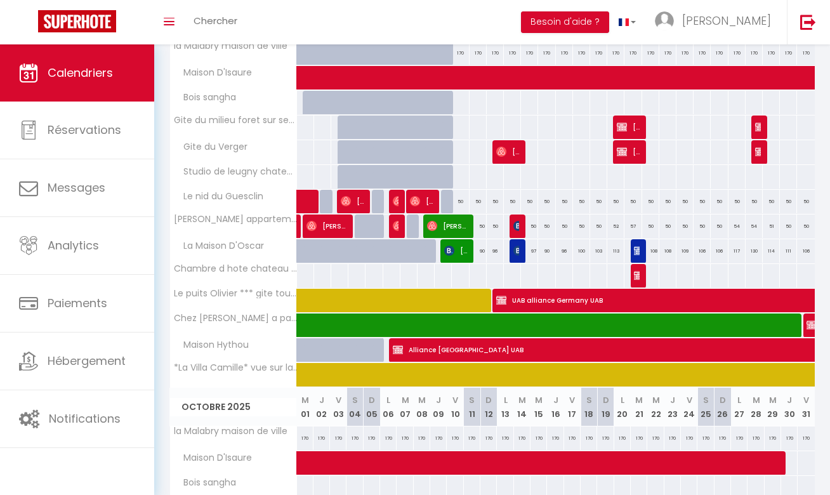
click at [444, 324] on span at bounding box center [729, 325] width 847 height 24
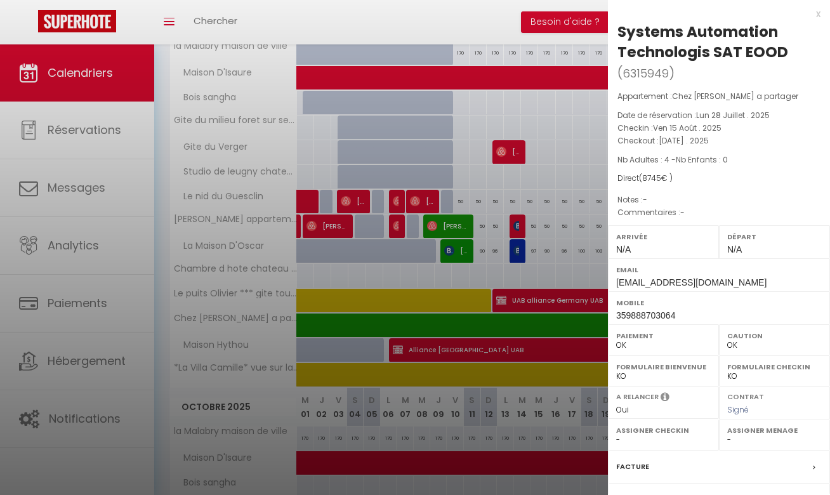
click at [359, 348] on div at bounding box center [415, 247] width 830 height 495
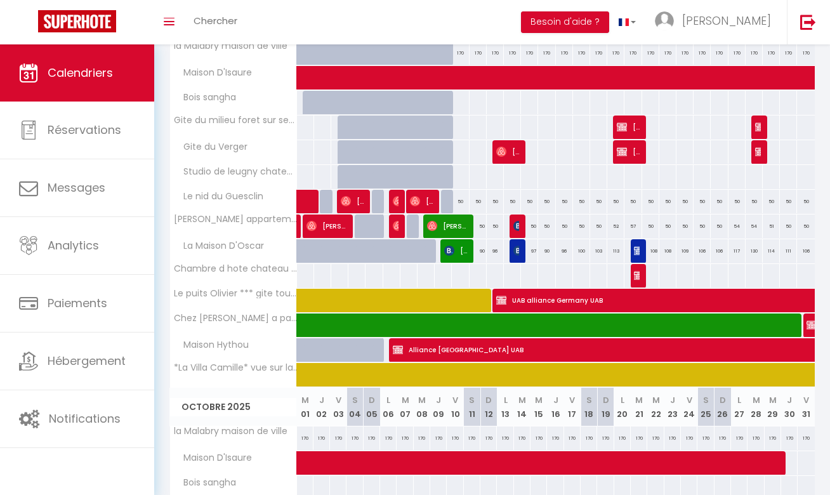
click at [453, 350] on span "Alliance [GEOGRAPHIC_DATA] UAB" at bounding box center [831, 350] width 876 height 24
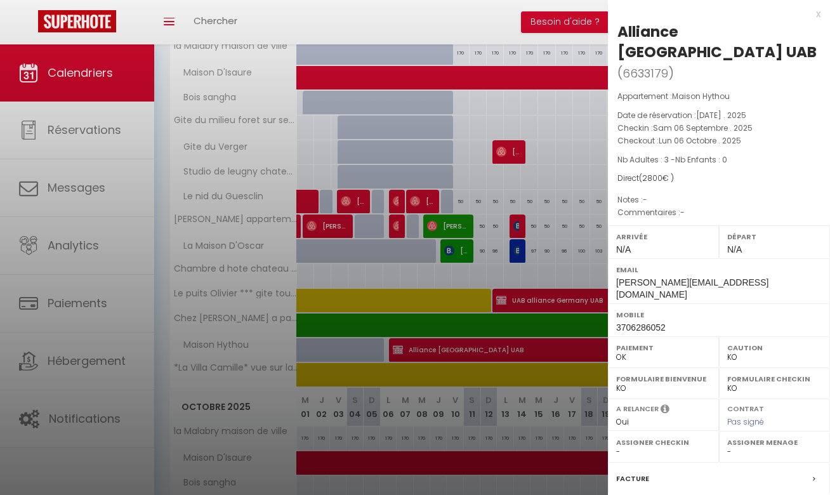
click at [452, 380] on div at bounding box center [415, 247] width 830 height 495
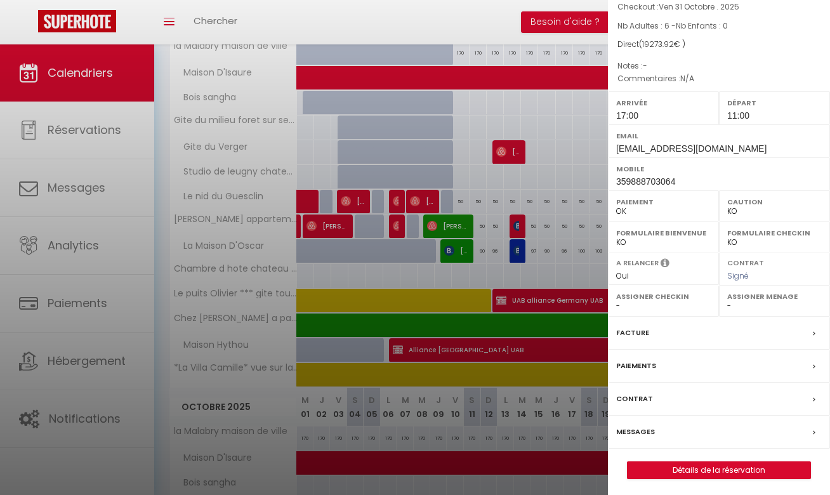
scroll to position [166, 0]
click at [722, 471] on link "Détails de la réservation" at bounding box center [719, 471] width 183 height 16
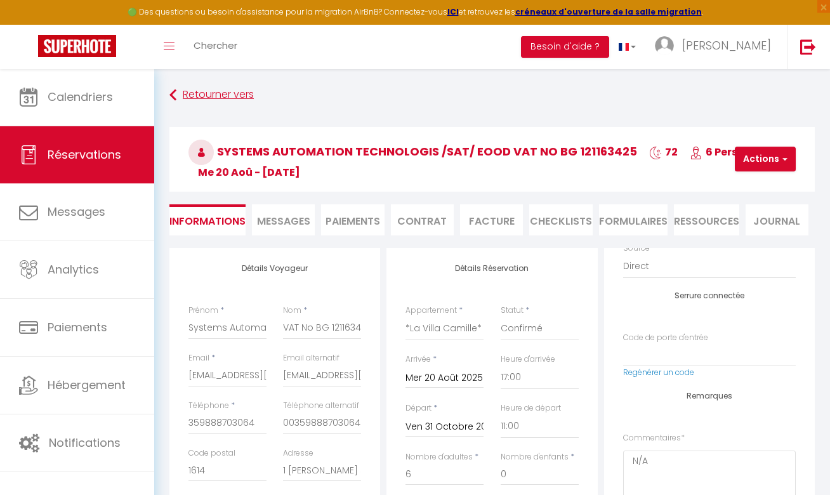
click at [196, 95] on link "Retourner vers" at bounding box center [491, 95] width 645 height 23
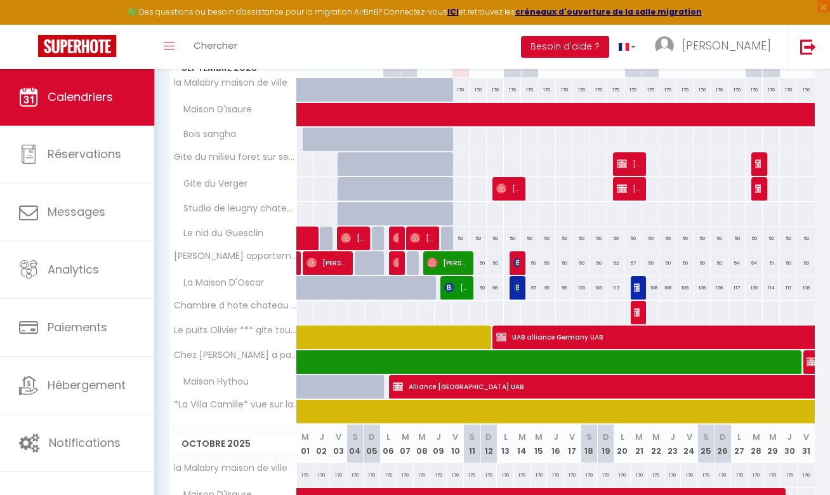
scroll to position [211, 0]
